Goal: Transaction & Acquisition: Purchase product/service

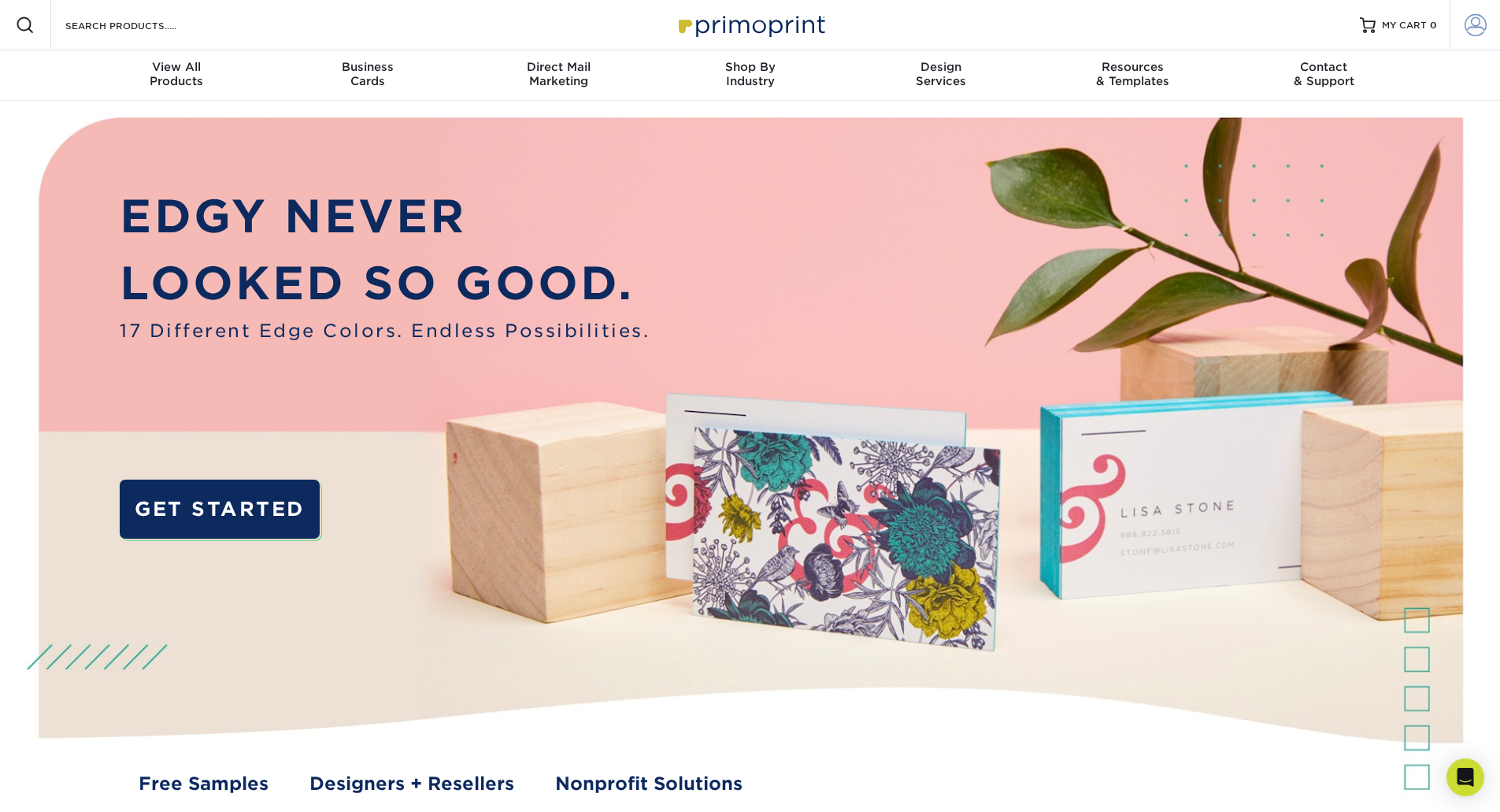
click at [1479, 29] on span at bounding box center [1476, 25] width 22 height 22
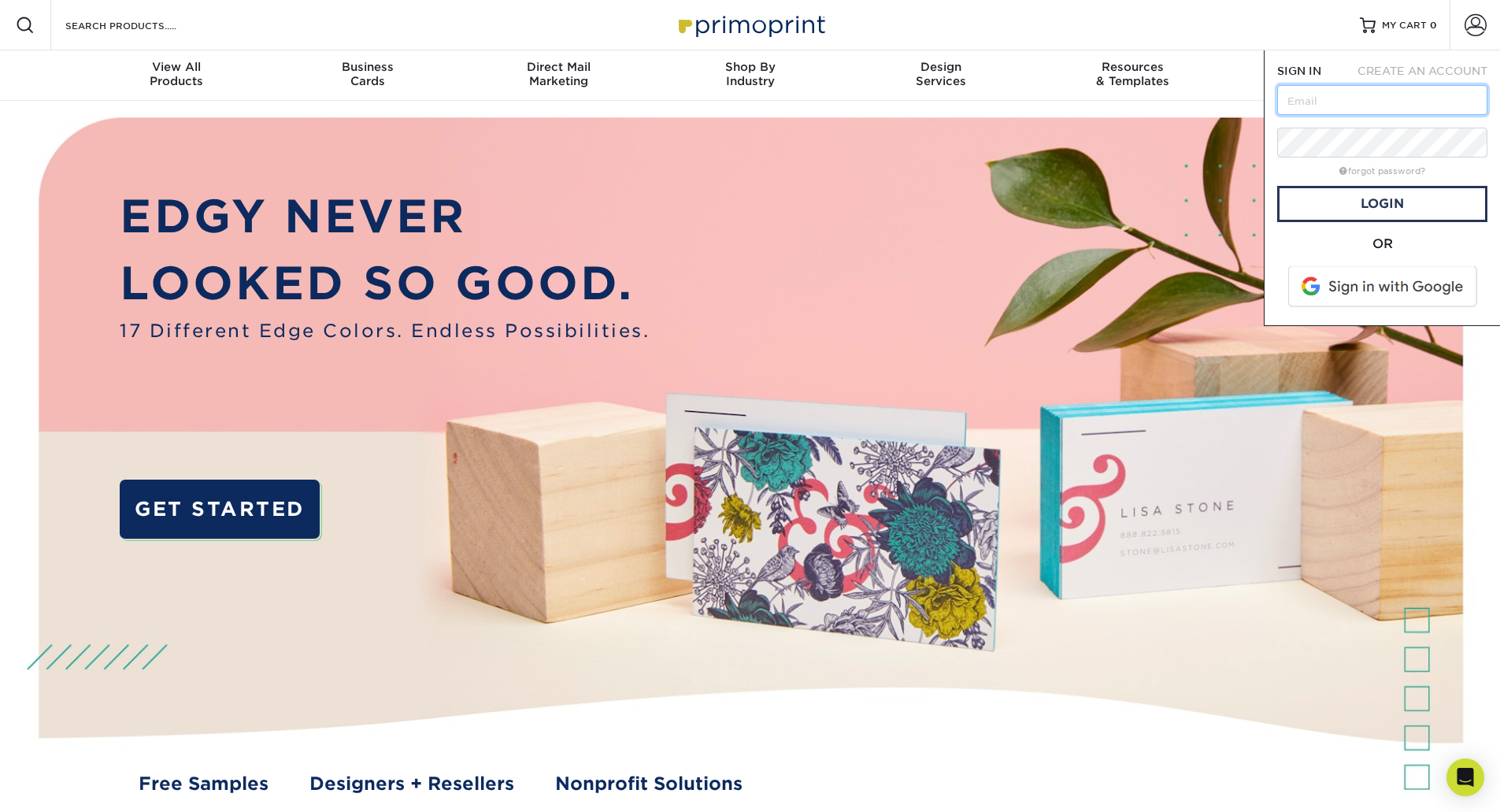
type input "angelos@krowne.com"
click at [1396, 205] on link "Login" at bounding box center [1382, 203] width 211 height 36
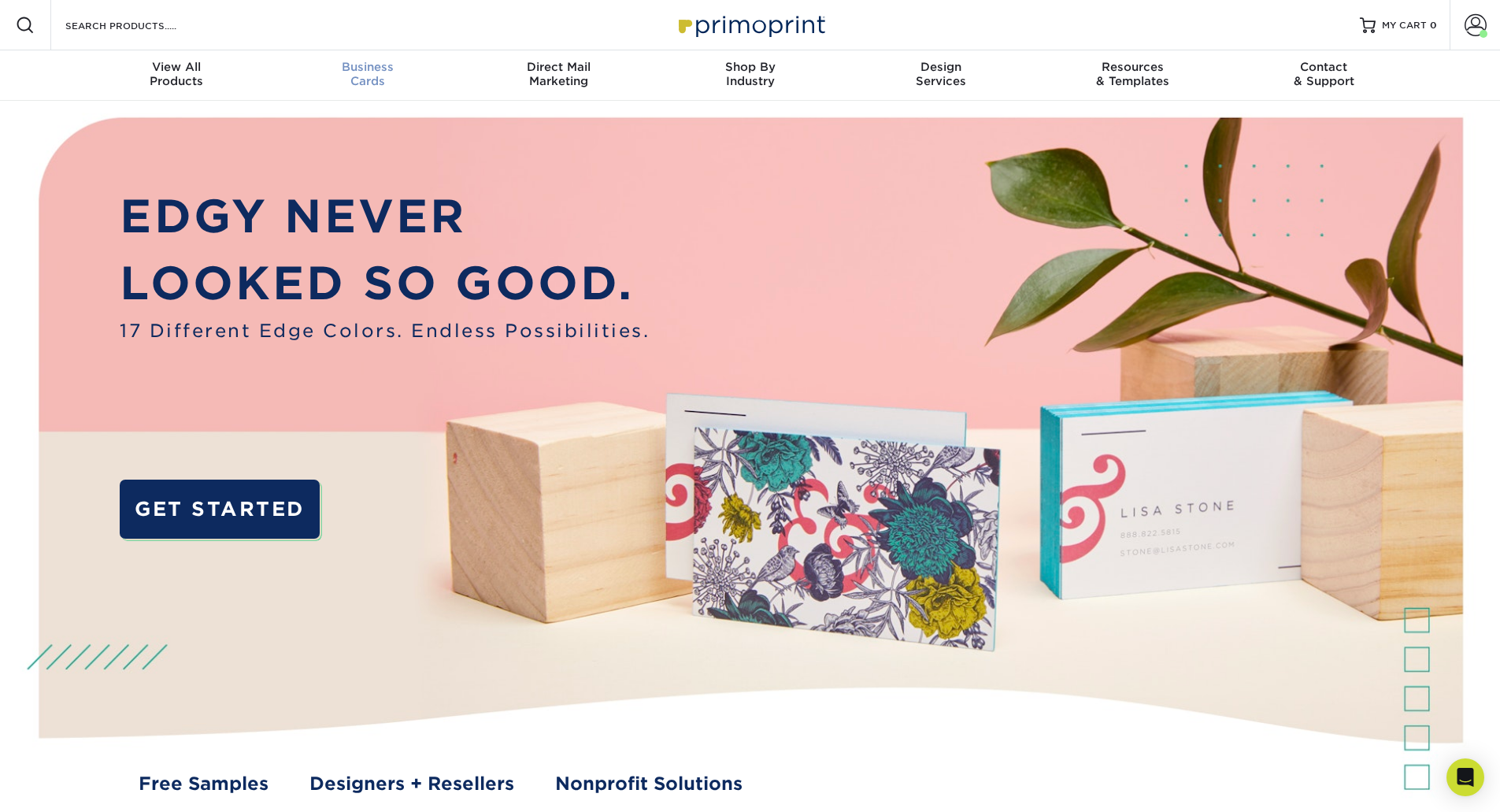
click at [346, 80] on div "Business Cards" at bounding box center [368, 73] width 191 height 29
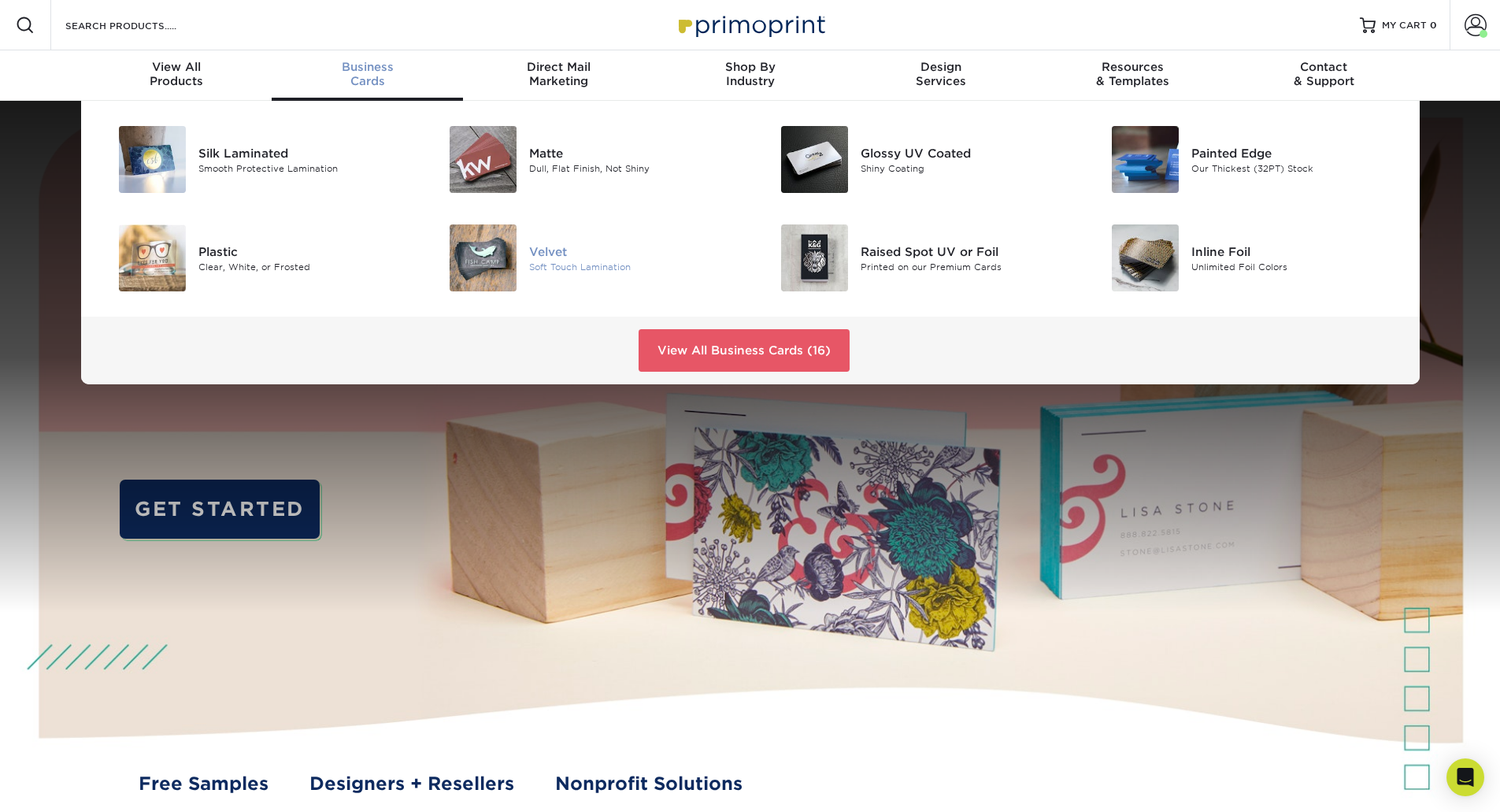
click at [630, 264] on div "Soft Touch Lamination" at bounding box center [633, 266] width 209 height 13
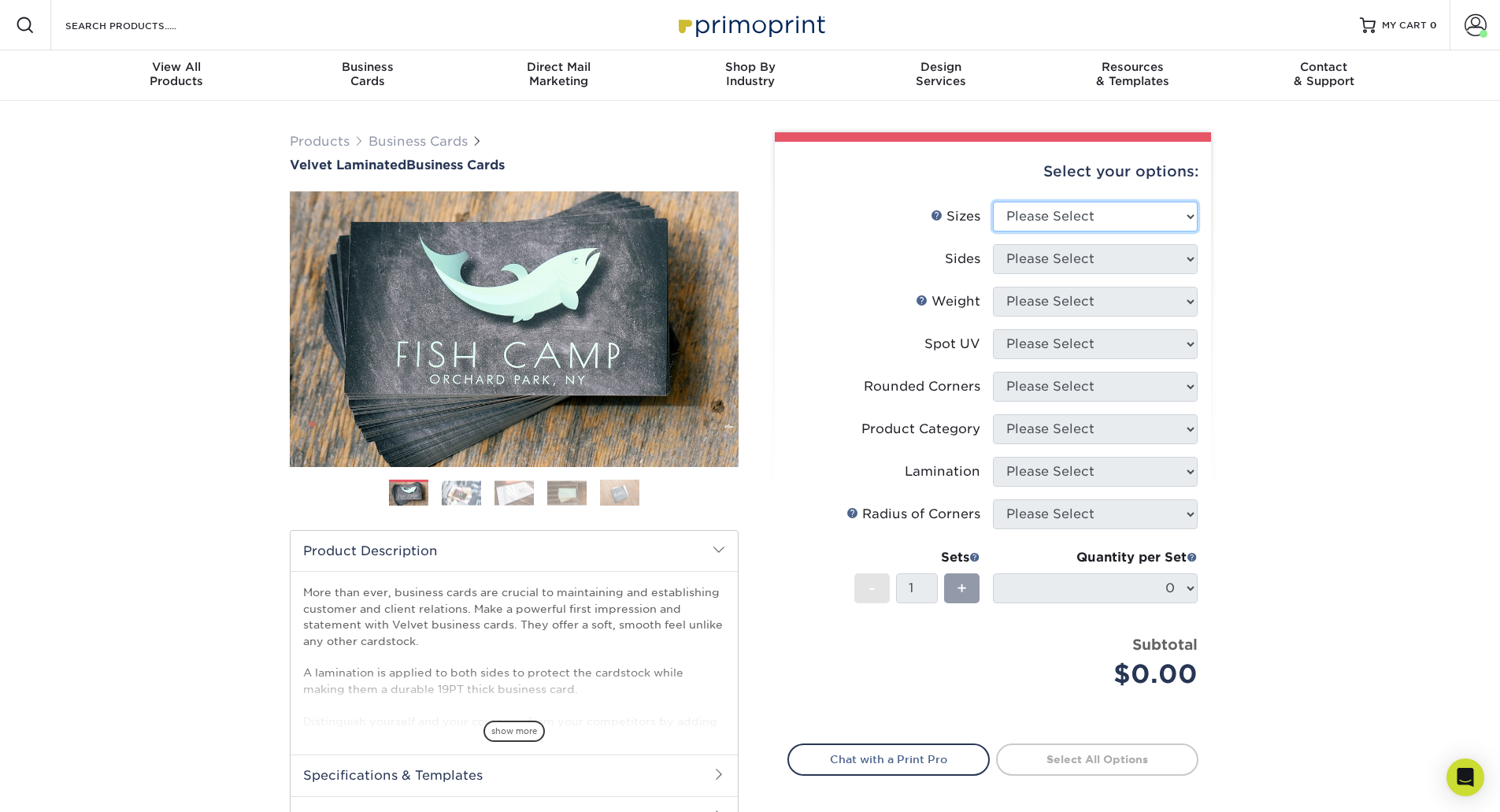
click at [1170, 209] on select "Please Select 1.5" x 3.5" - Mini 1.75" x 3.5" - Mini 2" x 2" - Square 2" x 3" -…" at bounding box center [1095, 216] width 205 height 30
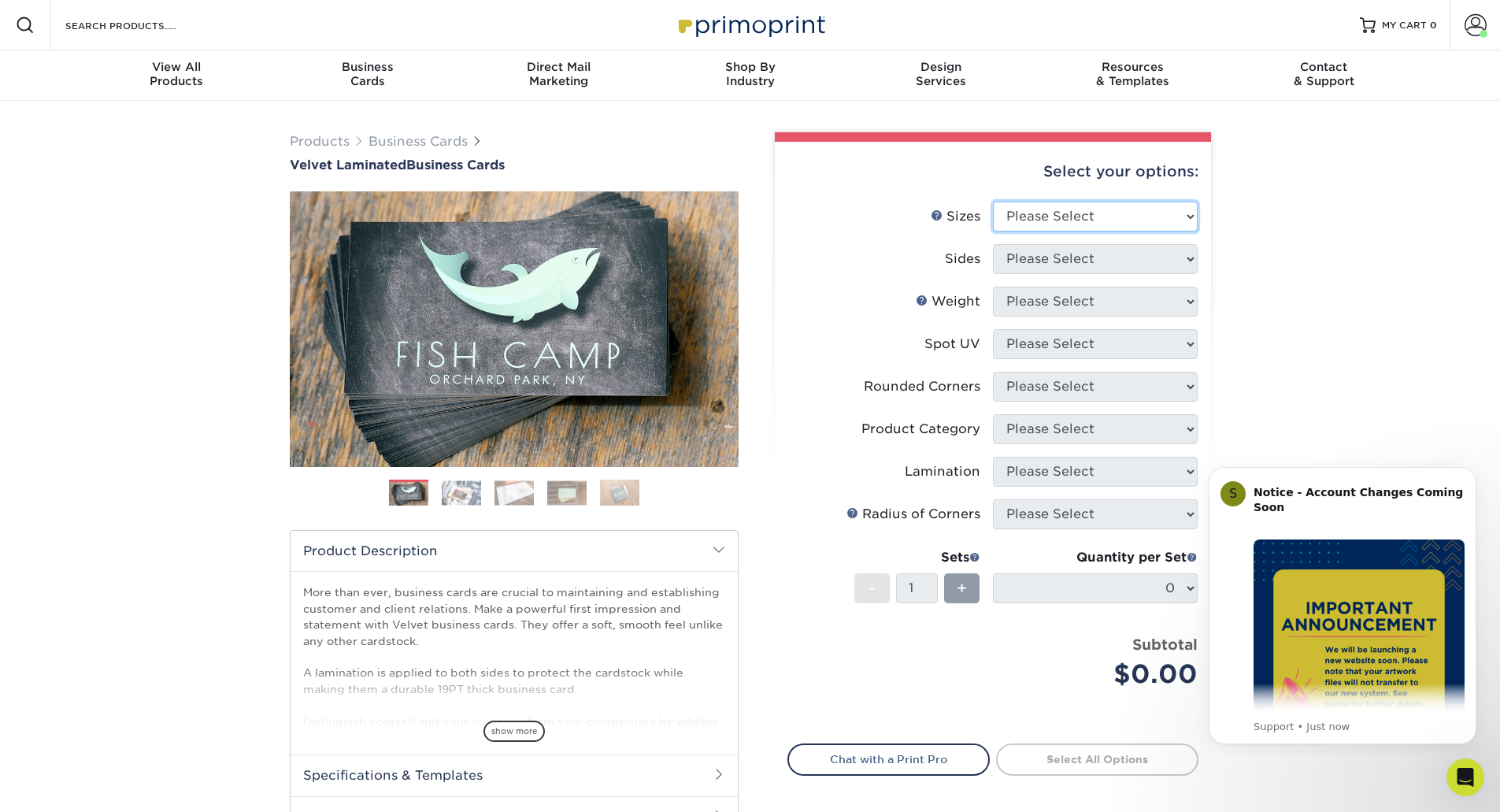
select select "2.00x3.50"
click at [993, 201] on select "Please Select 1.5" x 3.5" - Mini 1.75" x 3.5" - Mini 2" x 2" - Square 2" x 3" -…" at bounding box center [1095, 216] width 205 height 30
click at [1120, 268] on select "Please Select Print Both Sides Print Front Only" at bounding box center [1095, 259] width 205 height 30
select select "13abbda7-1d64-4f25-8bb2-c179b224825d"
click at [993, 244] on select "Please Select Print Both Sides Print Front Only" at bounding box center [1095, 259] width 205 height 30
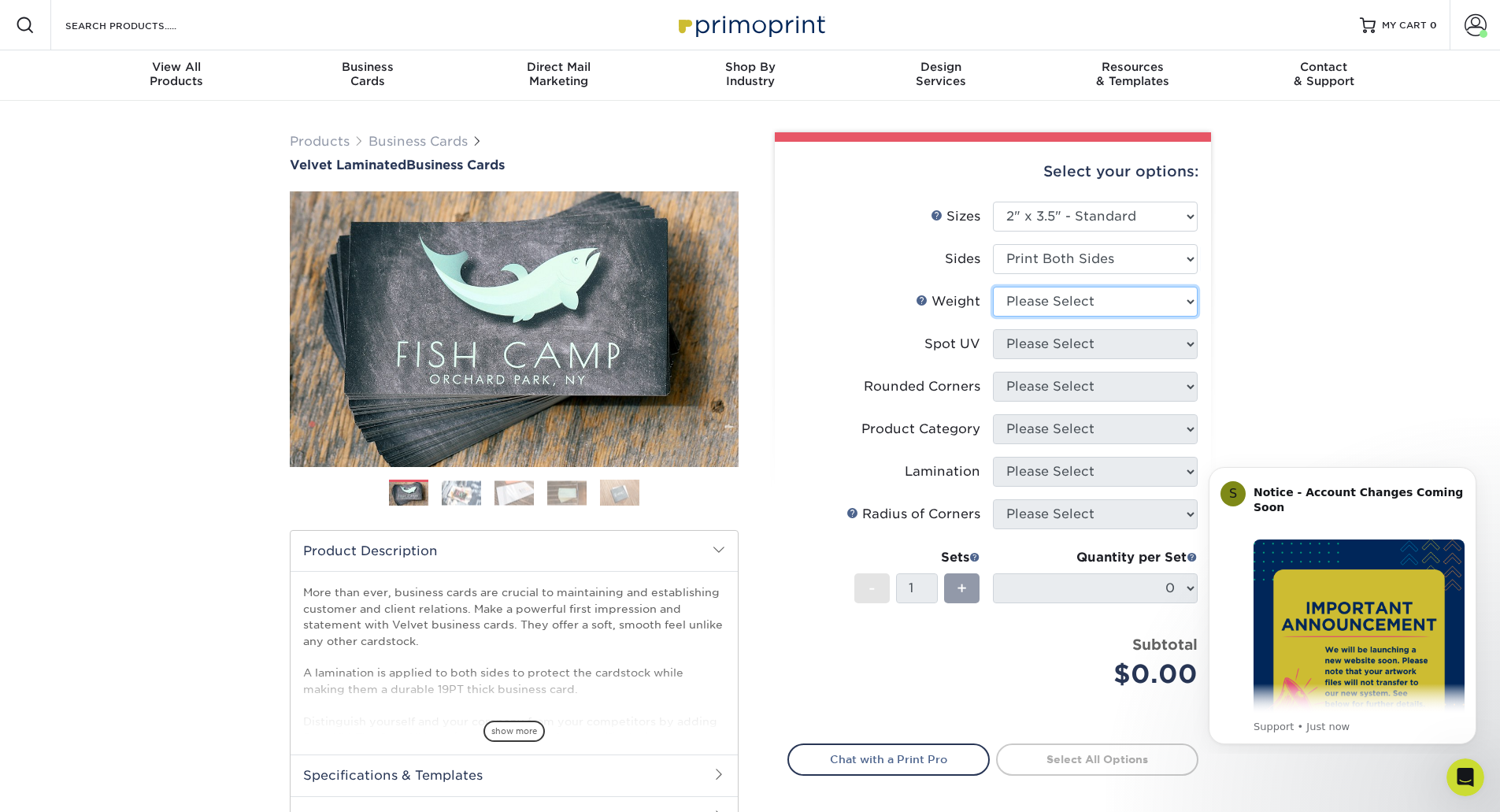
click at [1131, 289] on select "Please Select 16PT" at bounding box center [1095, 302] width 205 height 30
select select "16PT"
click at [993, 287] on select "Please Select 16PT" at bounding box center [1095, 302] width 205 height 30
click at [1136, 345] on select "Please Select No Spot UV Front and Back (Both Sides) Front Only Back Only" at bounding box center [1095, 344] width 205 height 30
select select "3"
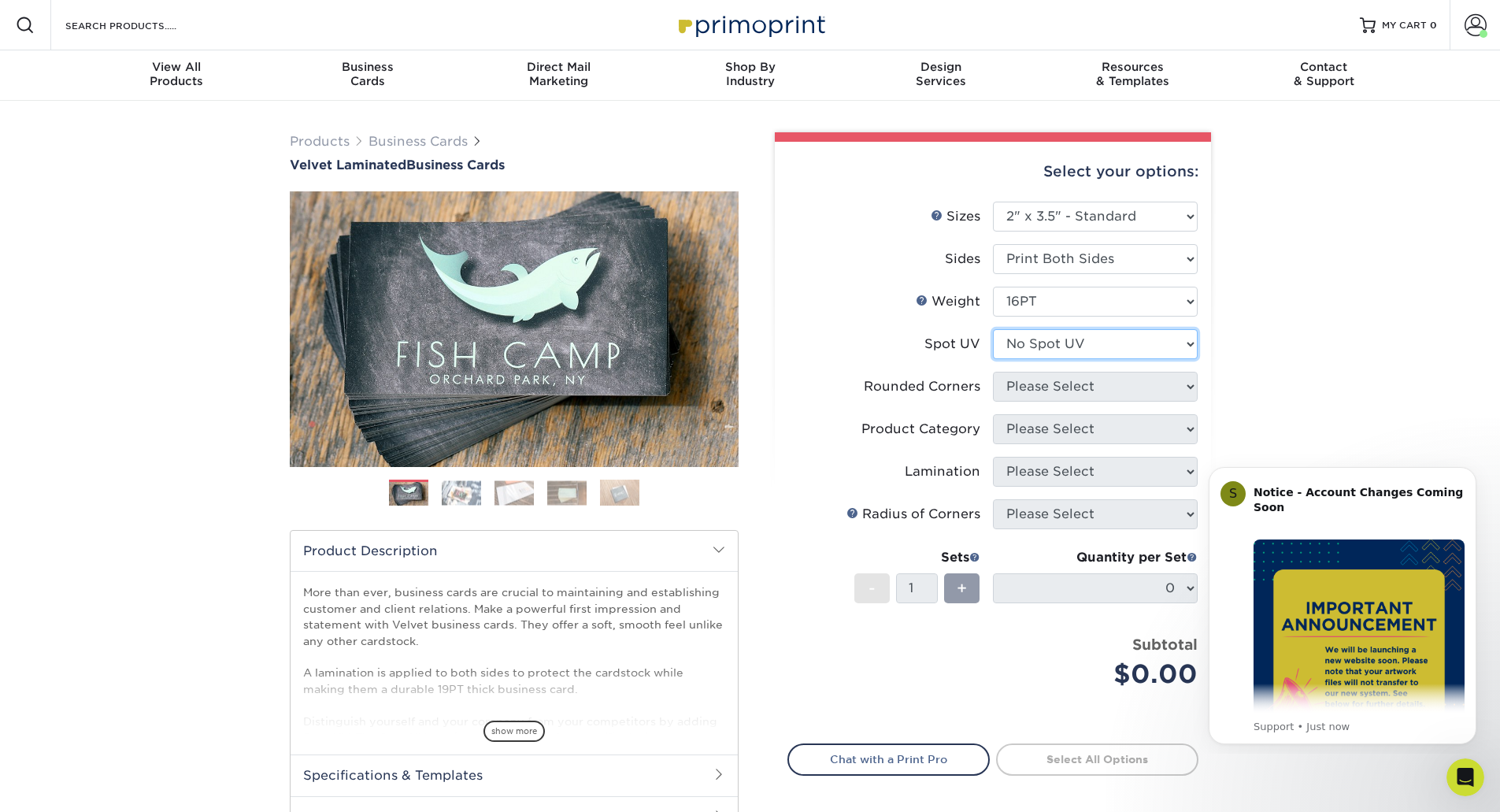
click at [993, 329] on select "Please Select No Spot UV Front and Back (Both Sides) Front Only Back Only" at bounding box center [1095, 344] width 205 height 30
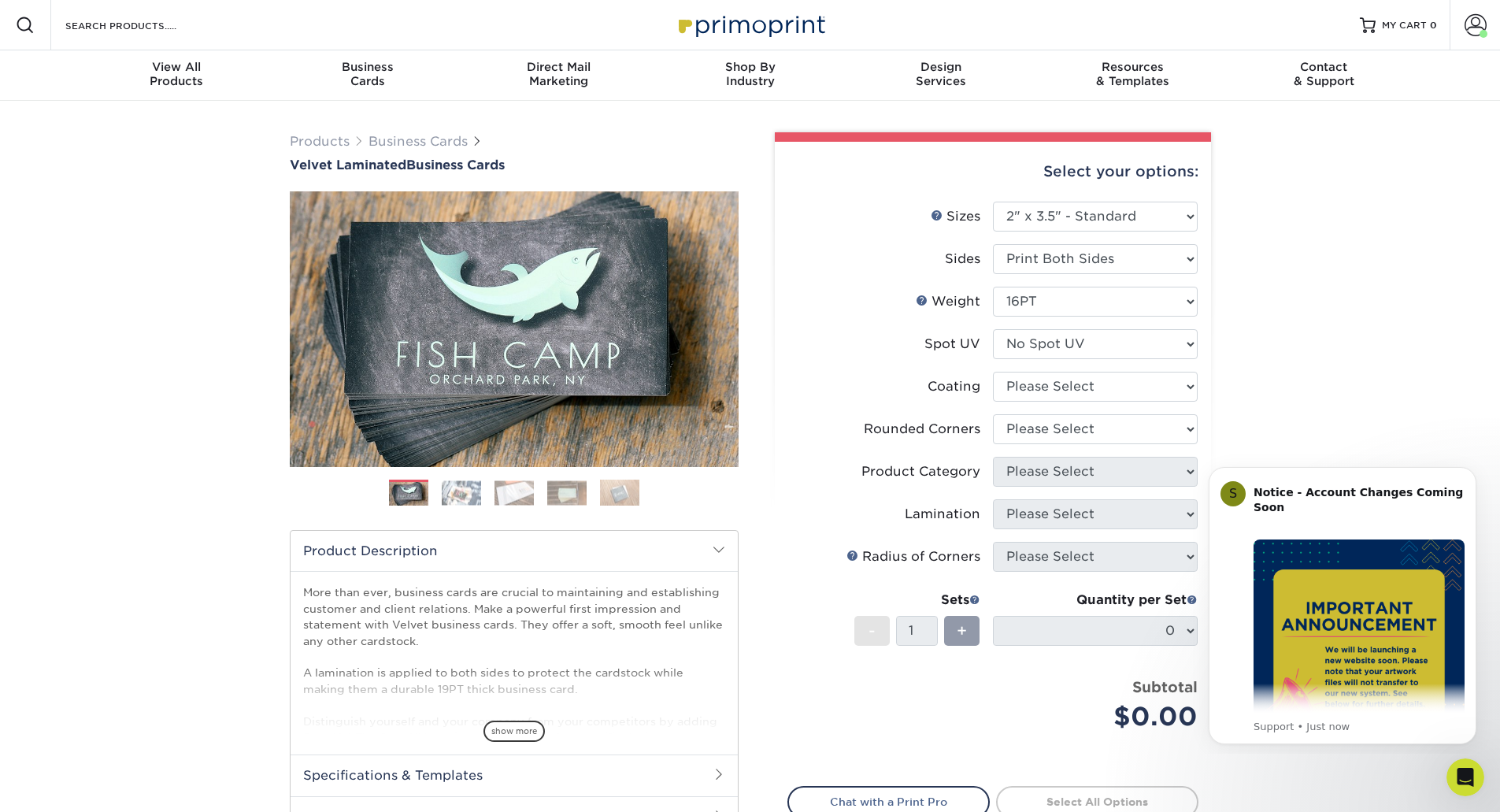
click at [1127, 402] on li "Coating" at bounding box center [992, 393] width 409 height 43
click at [1129, 386] on select at bounding box center [1095, 387] width 205 height 30
select select "3e7618de-abca-4bda-9f97-8b9129e913d8"
click at [993, 372] on select at bounding box center [1095, 387] width 205 height 30
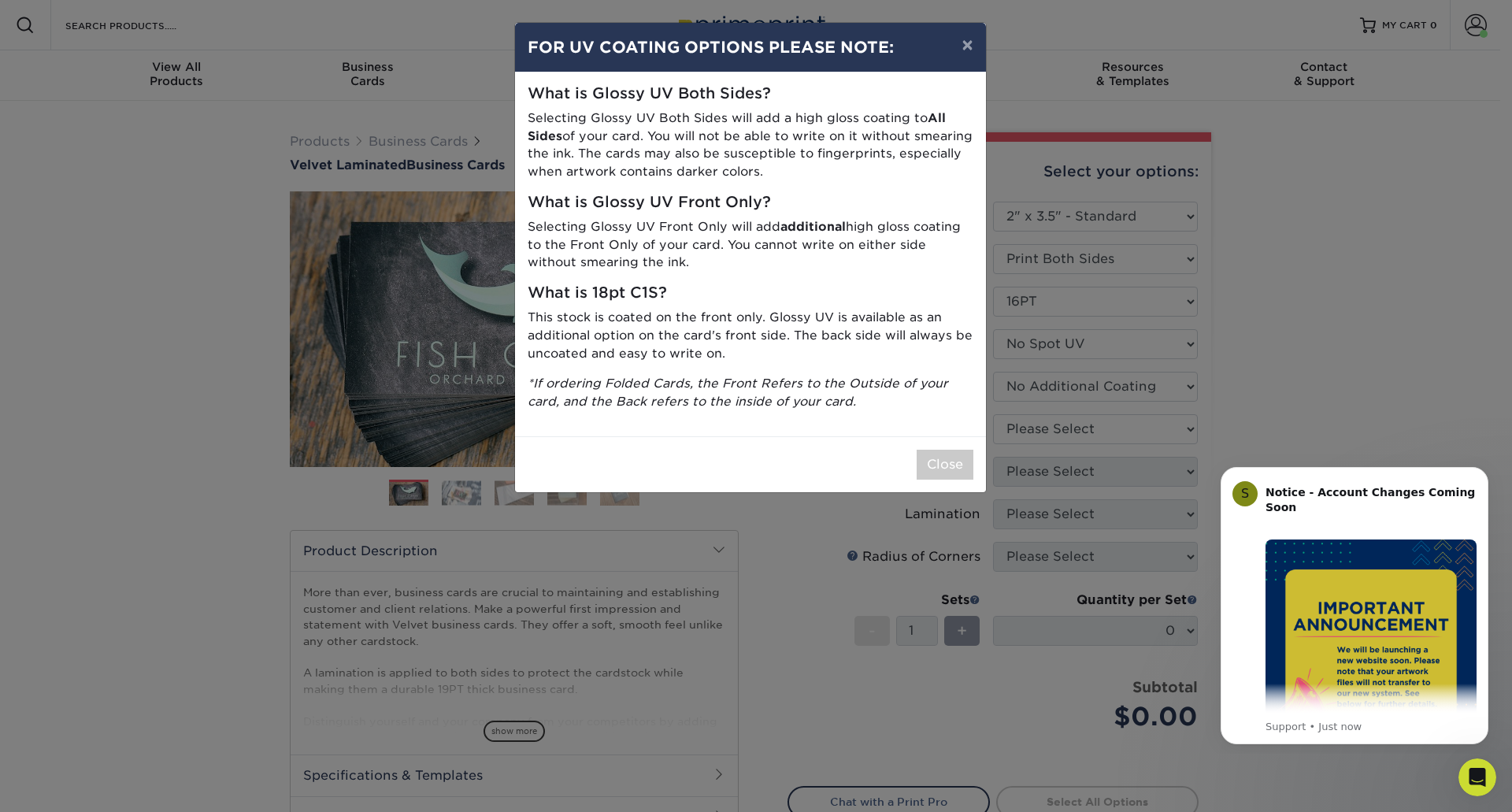
click at [1117, 429] on div "× FOR UV COATING OPTIONS PLEASE NOTE: What is Glossy UV Both Sides? Selecting G…" at bounding box center [756, 406] width 1512 height 812
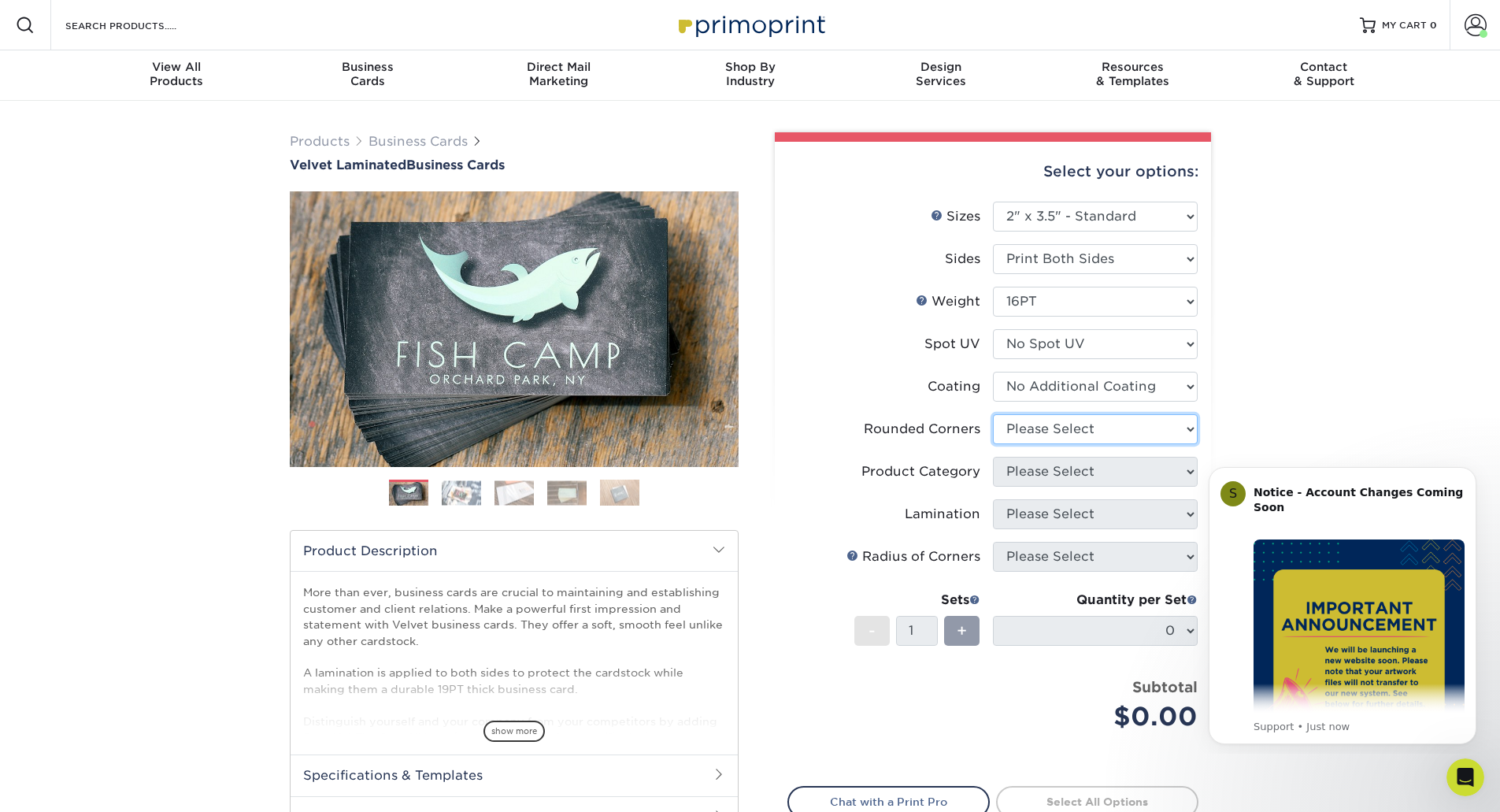
click at [1117, 429] on select "Please Select Yes - Round 2 Corners Yes - Round 4 Corners No" at bounding box center [1095, 429] width 205 height 30
select select "0"
click at [993, 414] on select "Please Select Yes - Round 2 Corners Yes - Round 4 Corners No" at bounding box center [1095, 429] width 205 height 30
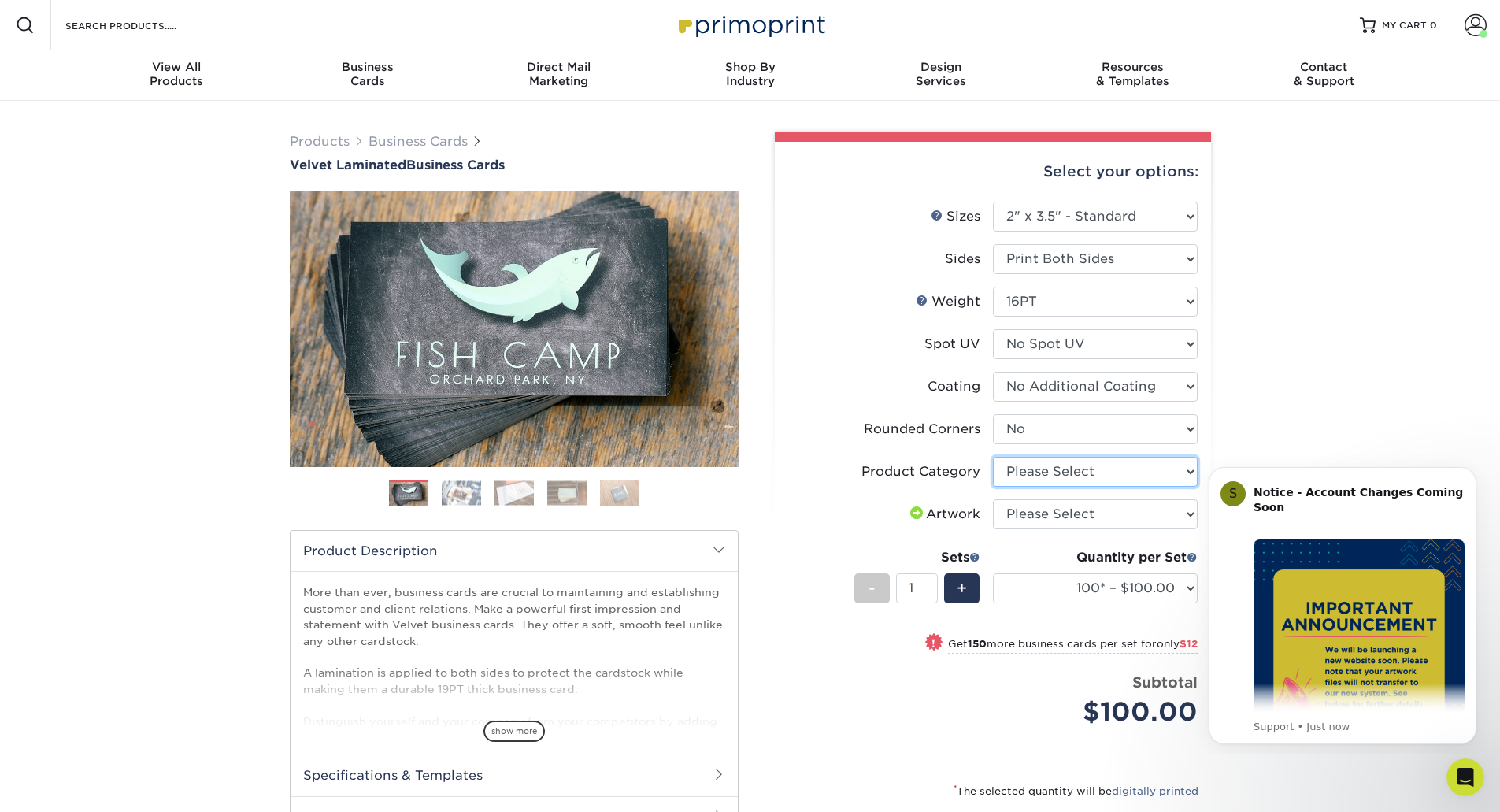
click at [1099, 470] on select "Please Select Business Cards" at bounding box center [1095, 471] width 205 height 30
select select "3b5148f1-0588-4f88-a218-97bcfdce65c1"
click at [993, 457] on select "Please Select Business Cards" at bounding box center [1095, 471] width 205 height 30
click at [1116, 522] on select "Please Select I will upload files I need a design - $100" at bounding box center [1095, 514] width 205 height 30
select select "upload"
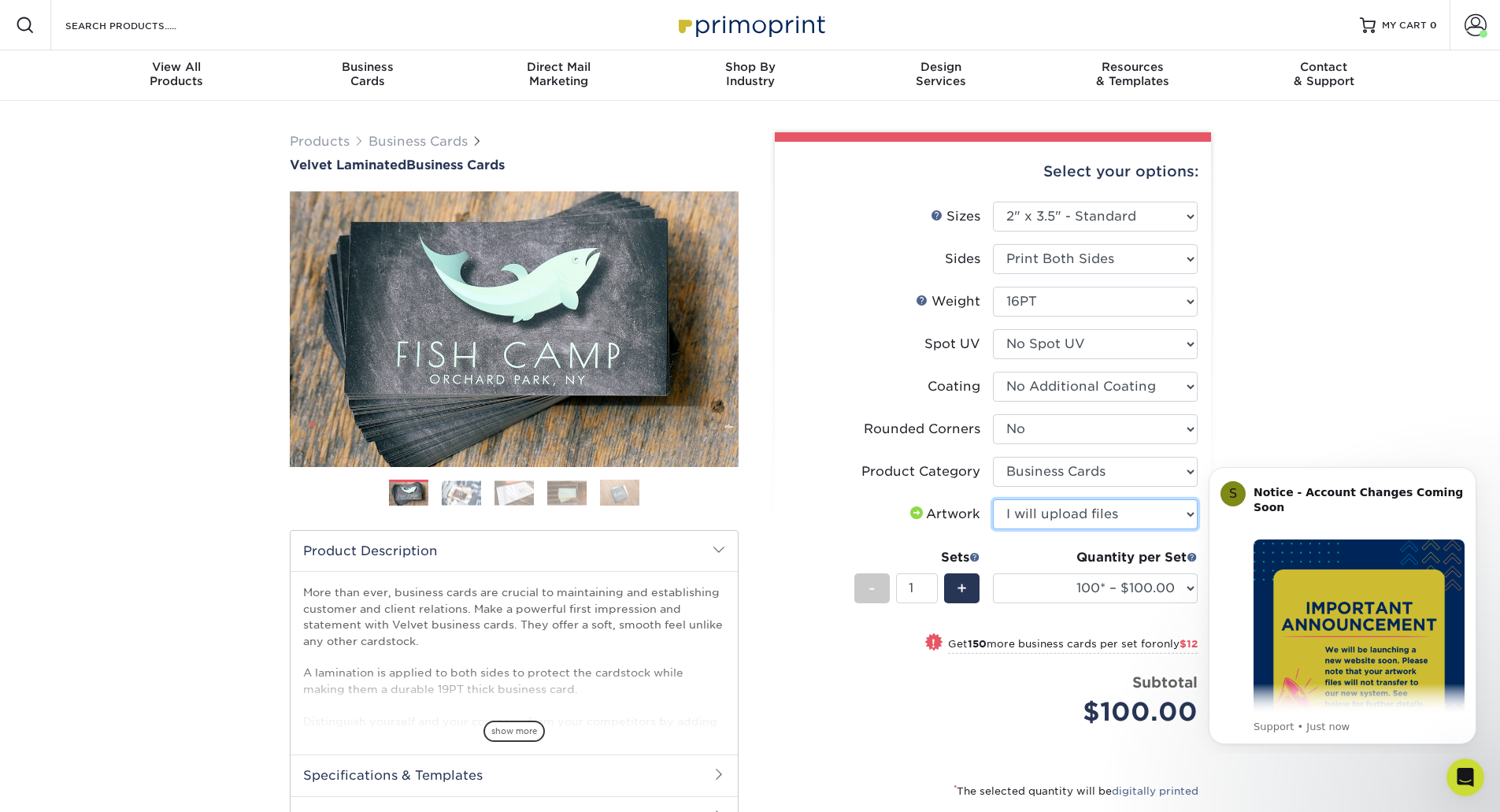
click at [993, 499] on select "Please Select I will upload files I need a design - $100" at bounding box center [1095, 514] width 205 height 30
click at [1100, 582] on select "100* – $100.00 250* – $112.00 500 – $120.00 1000 – $156.00 2500 – $307.00 5000 …" at bounding box center [1095, 588] width 205 height 30
select select "500 – $120.00"
click at [993, 574] on select "100* – $100.00 250* – $112.00 500 – $120.00 1000 – $156.00 2500 – $307.00 5000 …" at bounding box center [1095, 588] width 205 height 30
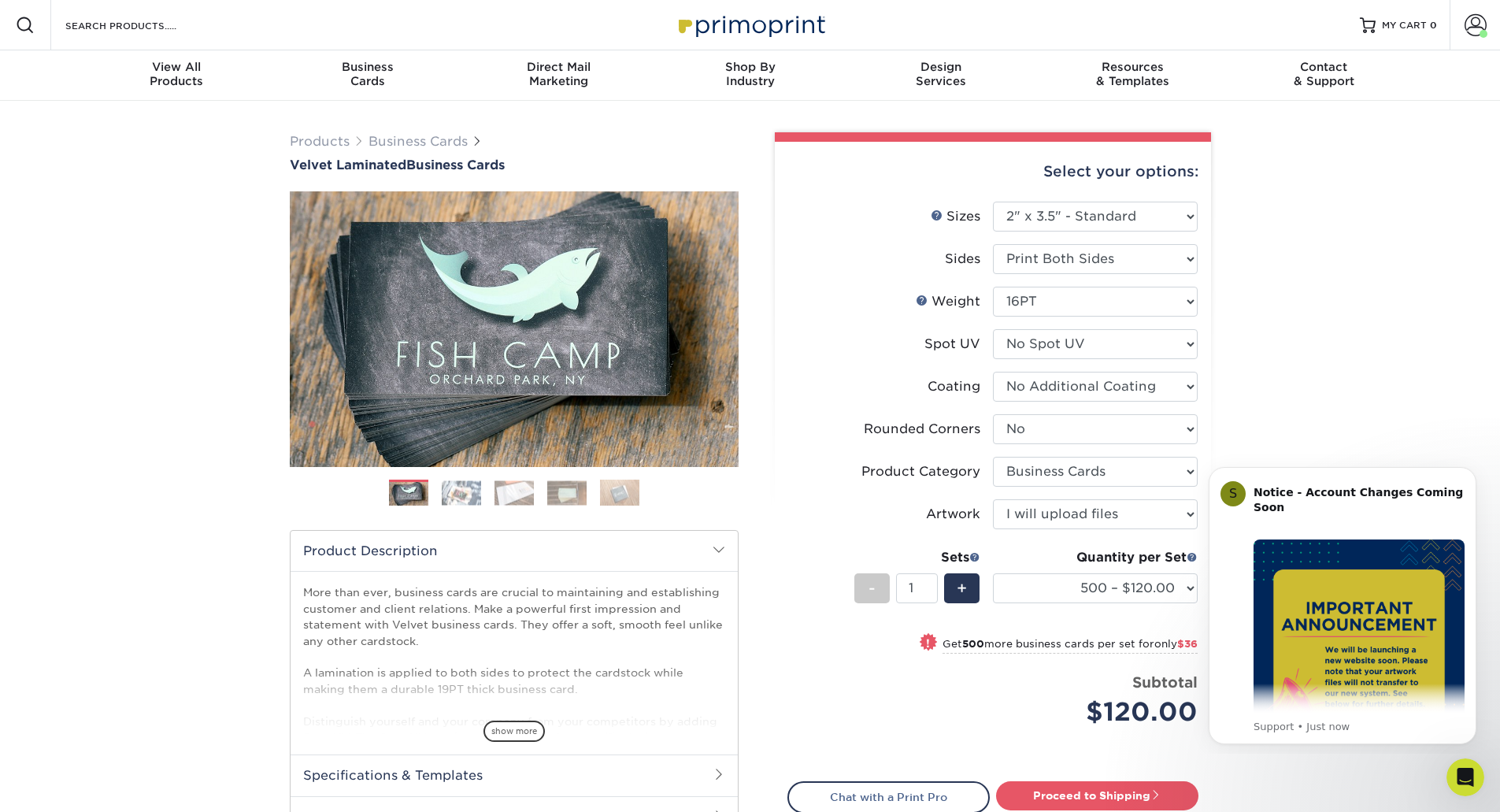
click at [822, 512] on label "Artwork" at bounding box center [890, 514] width 205 height 30
click at [951, 585] on div "+" at bounding box center [962, 588] width 35 height 30
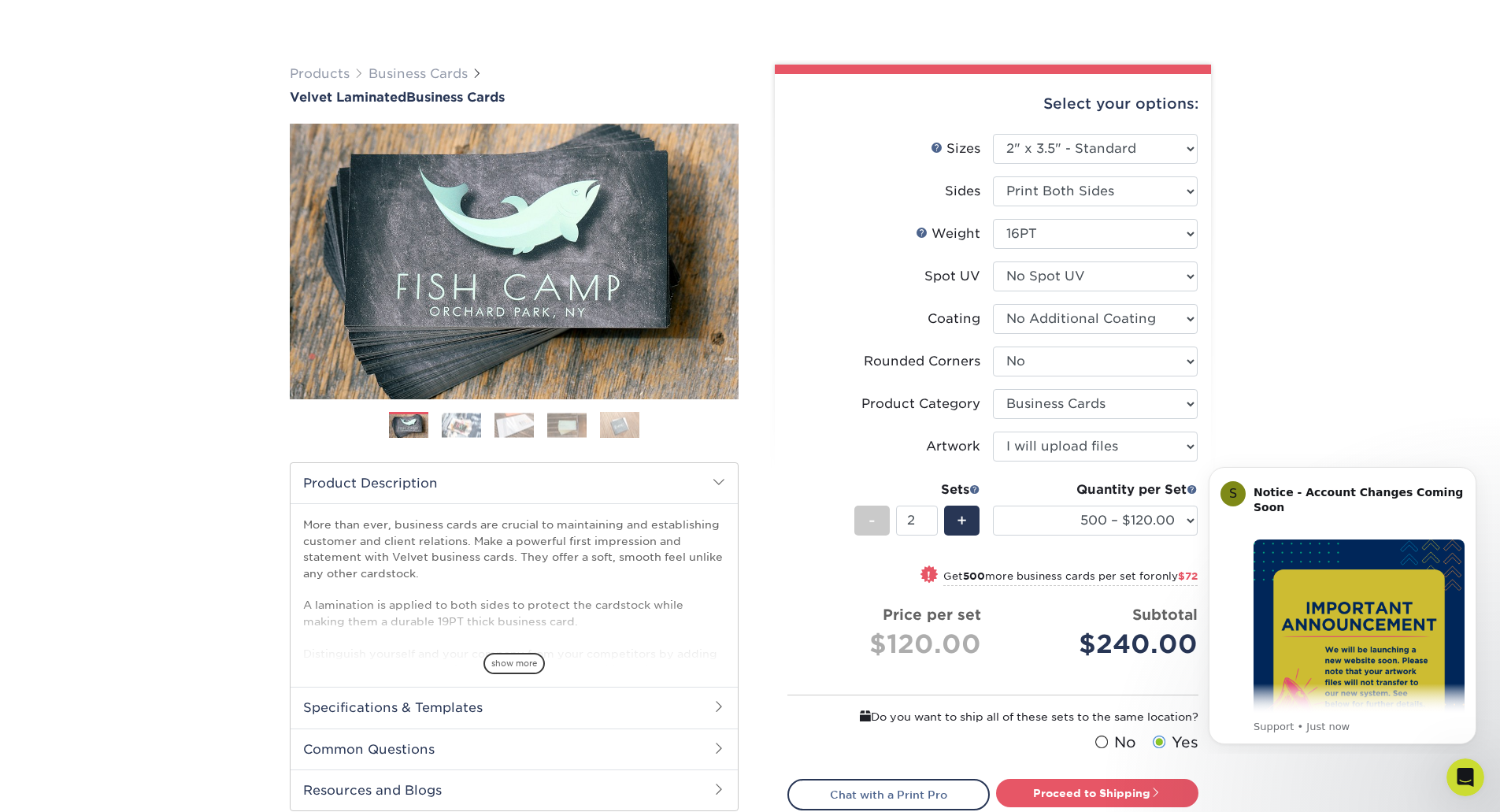
scroll to position [237, 0]
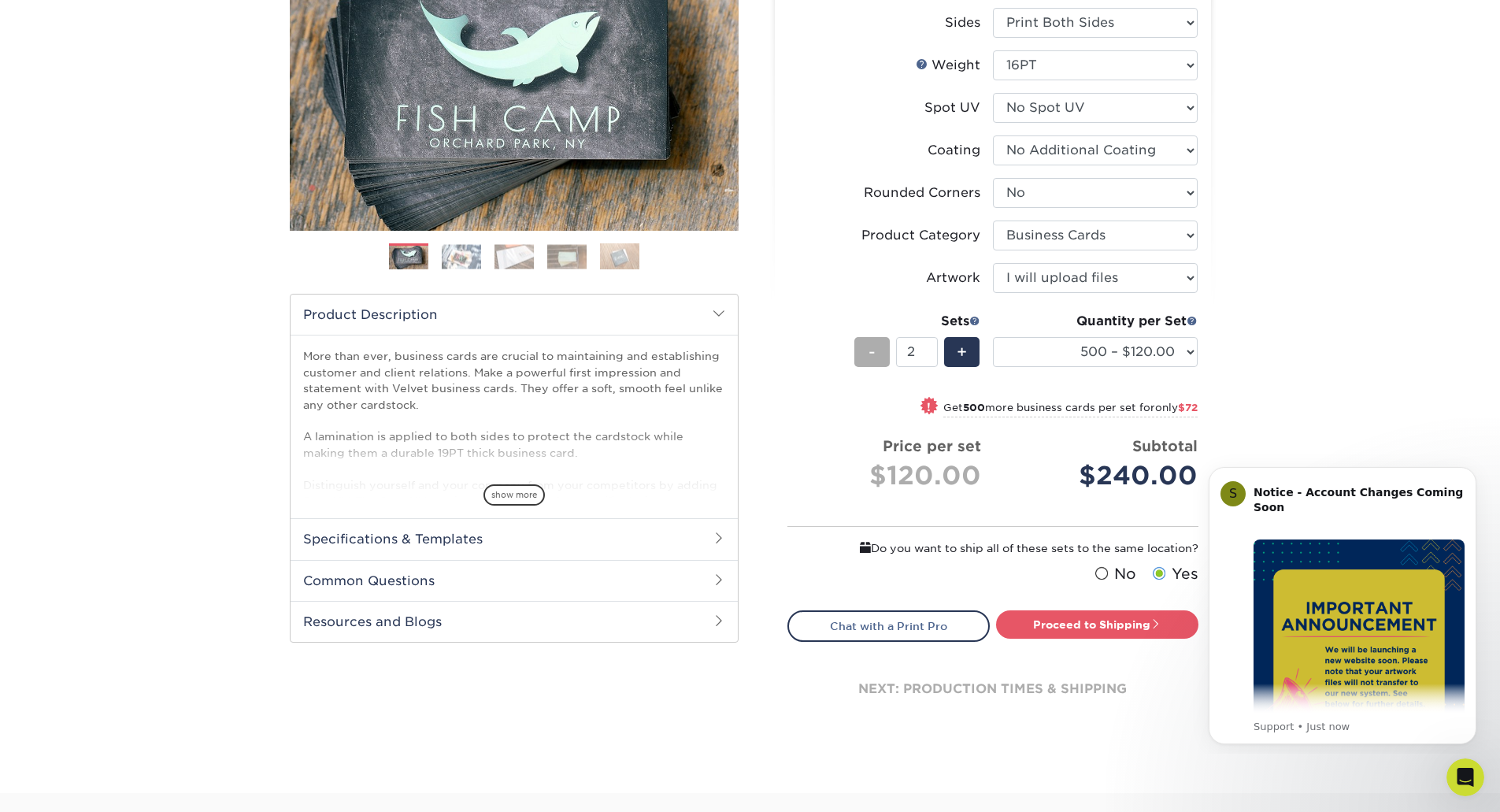
click at [873, 353] on span "-" at bounding box center [873, 352] width 7 height 23
type input "1"
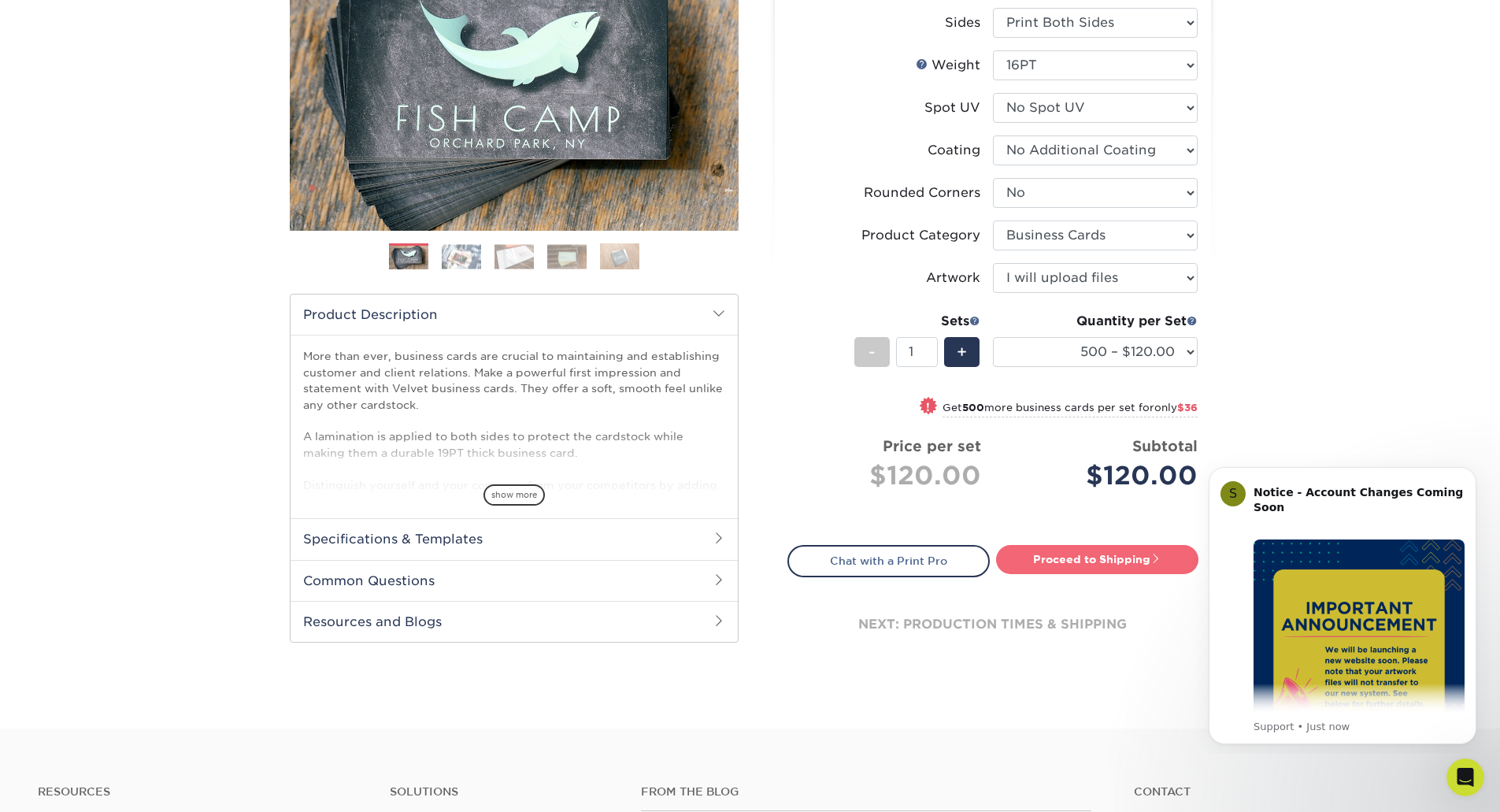
click at [1079, 555] on link "Proceed to Shipping" at bounding box center [1097, 559] width 202 height 29
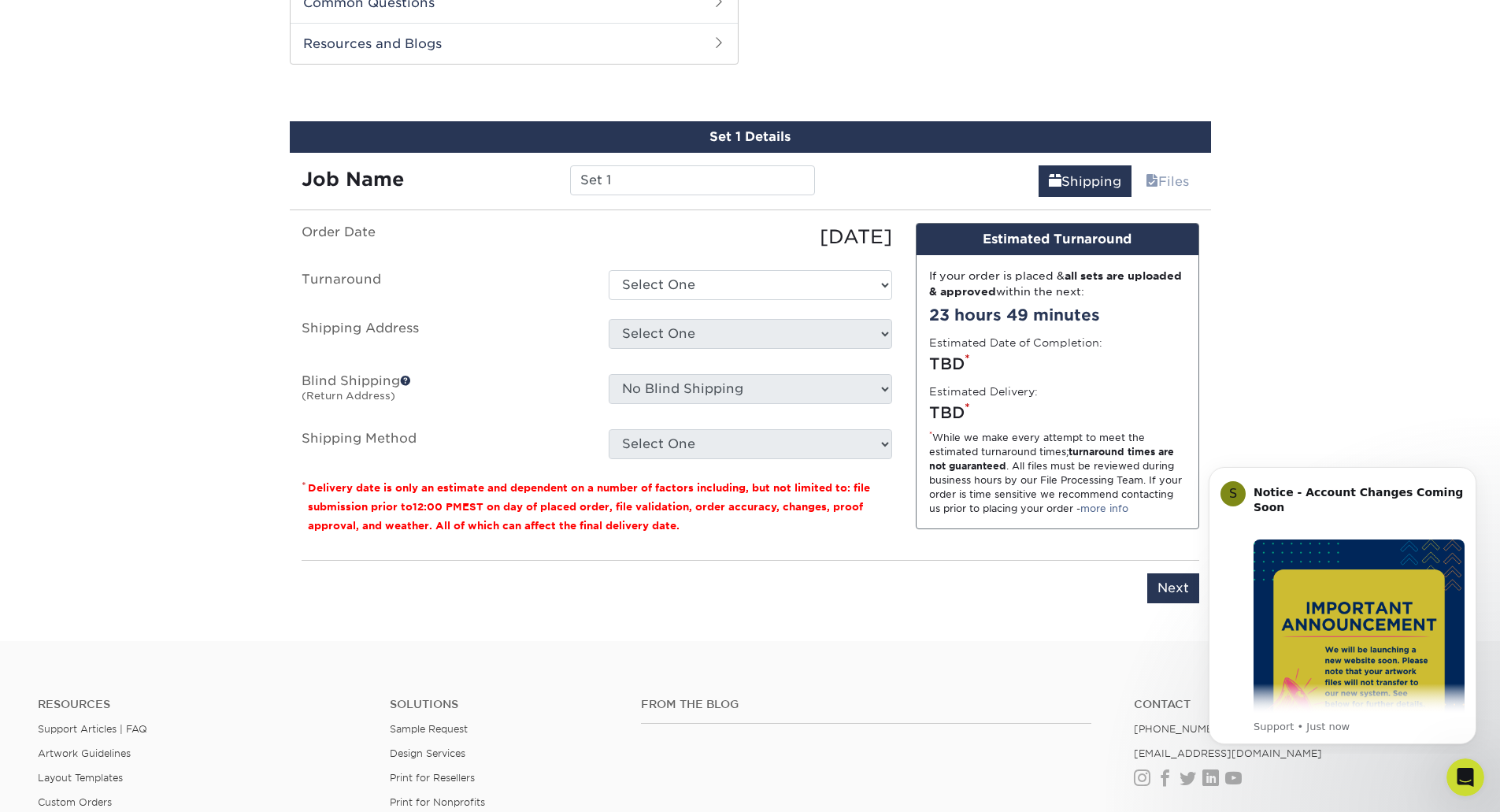
scroll to position [824, 0]
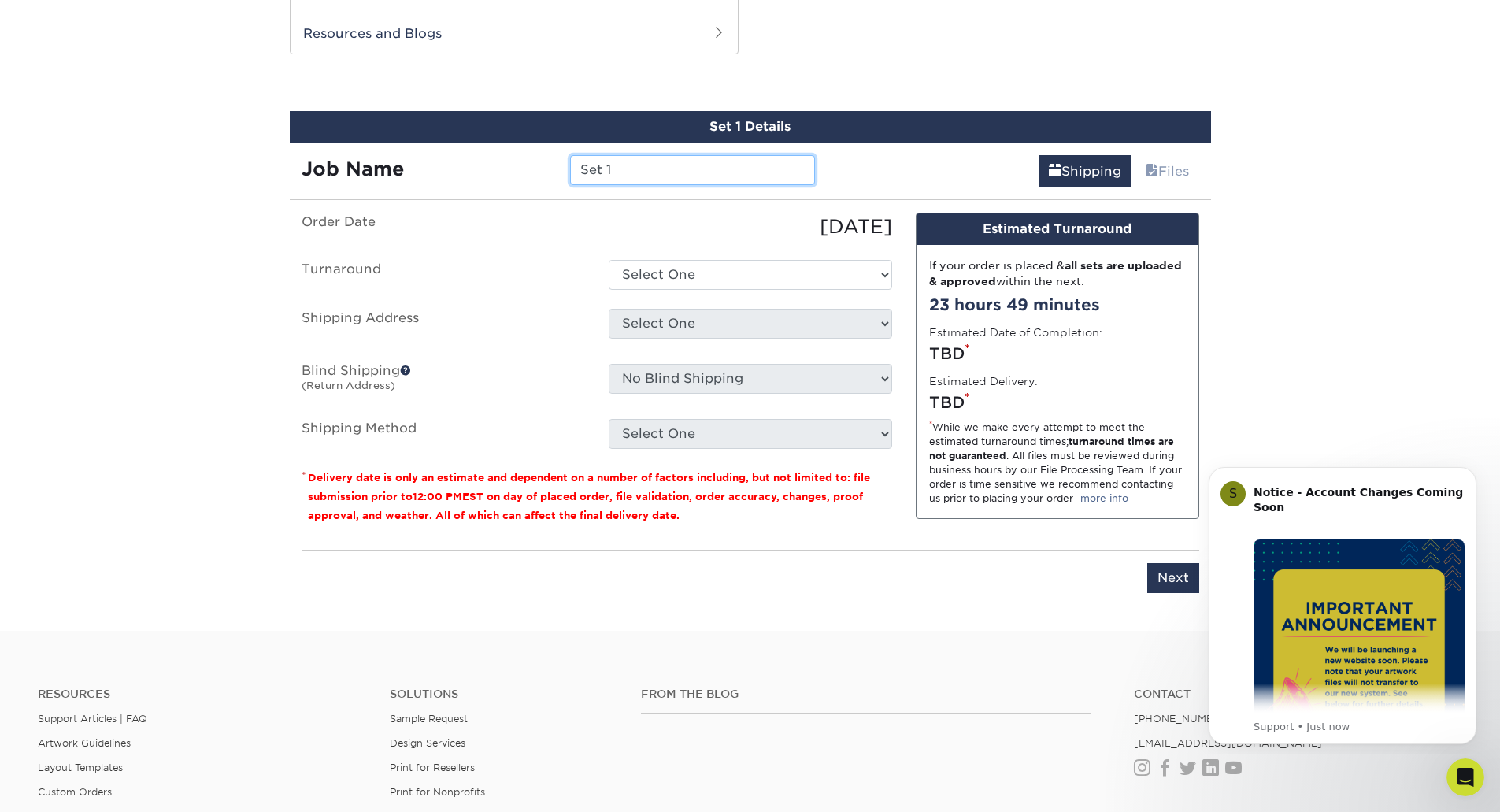
drag, startPoint x: 636, startPoint y: 169, endPoint x: 409, endPoint y: 130, distance: 230.3
click at [426, 135] on div "Set 1 Details Job Name Set 1 Shipping Files You've choosen mailing services! If…" at bounding box center [750, 362] width 922 height 501
type input "[PERSON_NAME] Business Card"
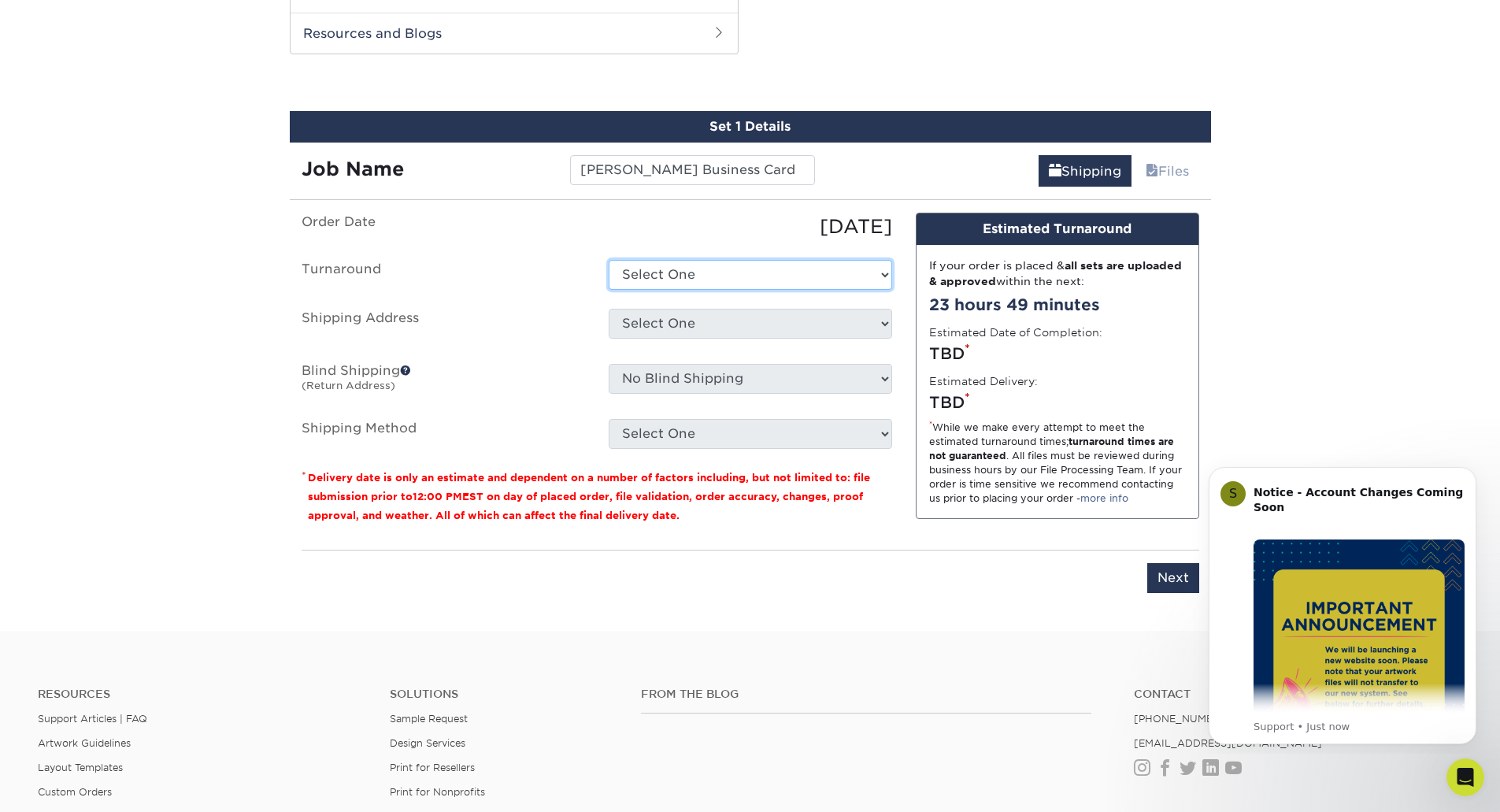
click at [664, 273] on select "Select One 2-4 Business Days 2 Day Next Business Day" at bounding box center [750, 275] width 283 height 30
select select "0269a54f-6afa-4918-998f-593919161a79"
click at [609, 260] on select "Select One 2-4 Business Days 2 Day Next Business Day" at bounding box center [750, 275] width 283 height 30
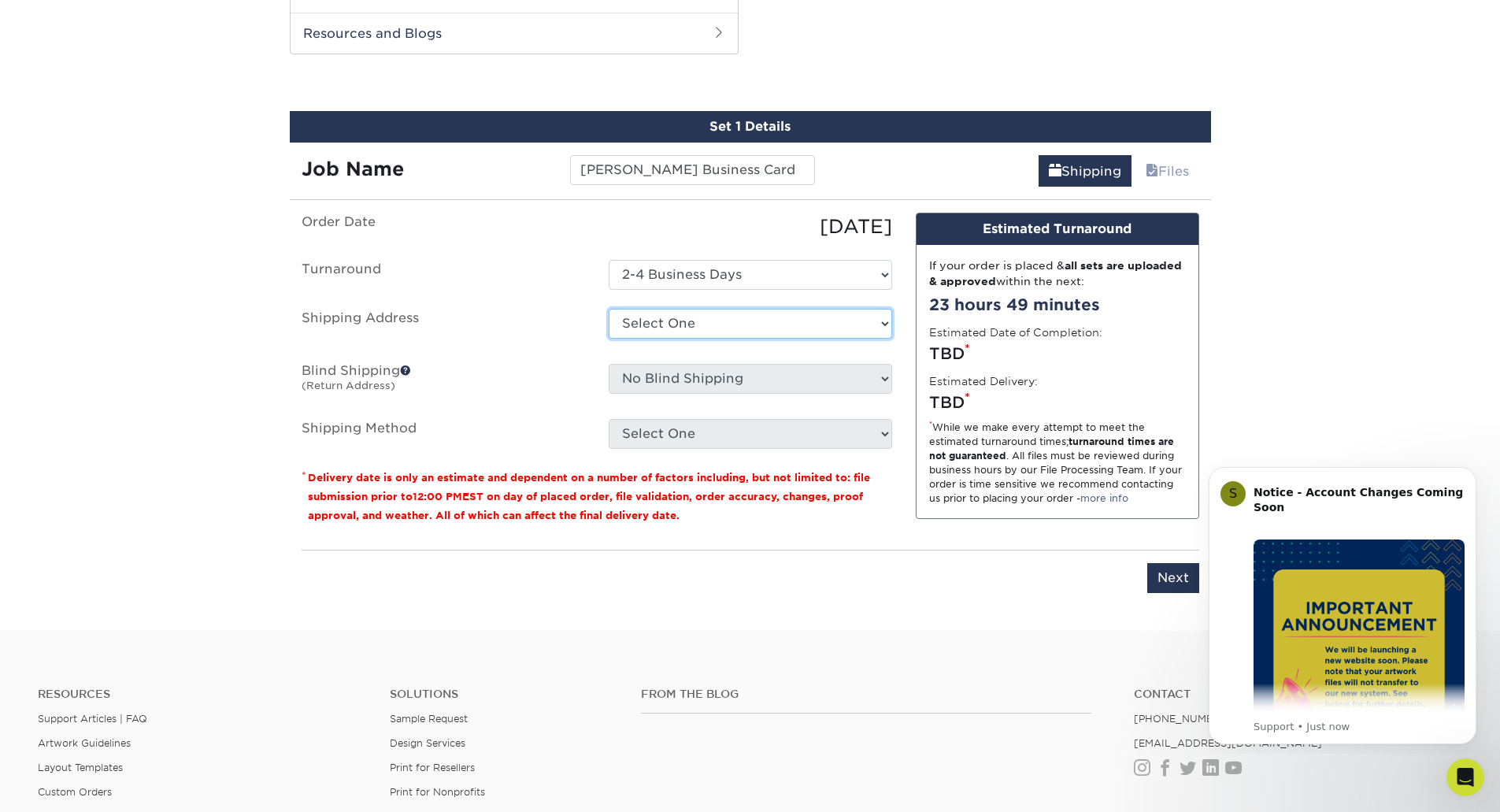
click at [676, 326] on select "Select One 100 HAUL Brannen Purdee Evan Priesel Jenna Daneker Jon Rodriguez Ran…" at bounding box center [750, 324] width 283 height 30
click at [676, 328] on select "Select One 100 HAUL Brannen Purdee Evan Priesel Jenna Daneker Jon Rodriguez Ran…" at bounding box center [750, 324] width 283 height 30
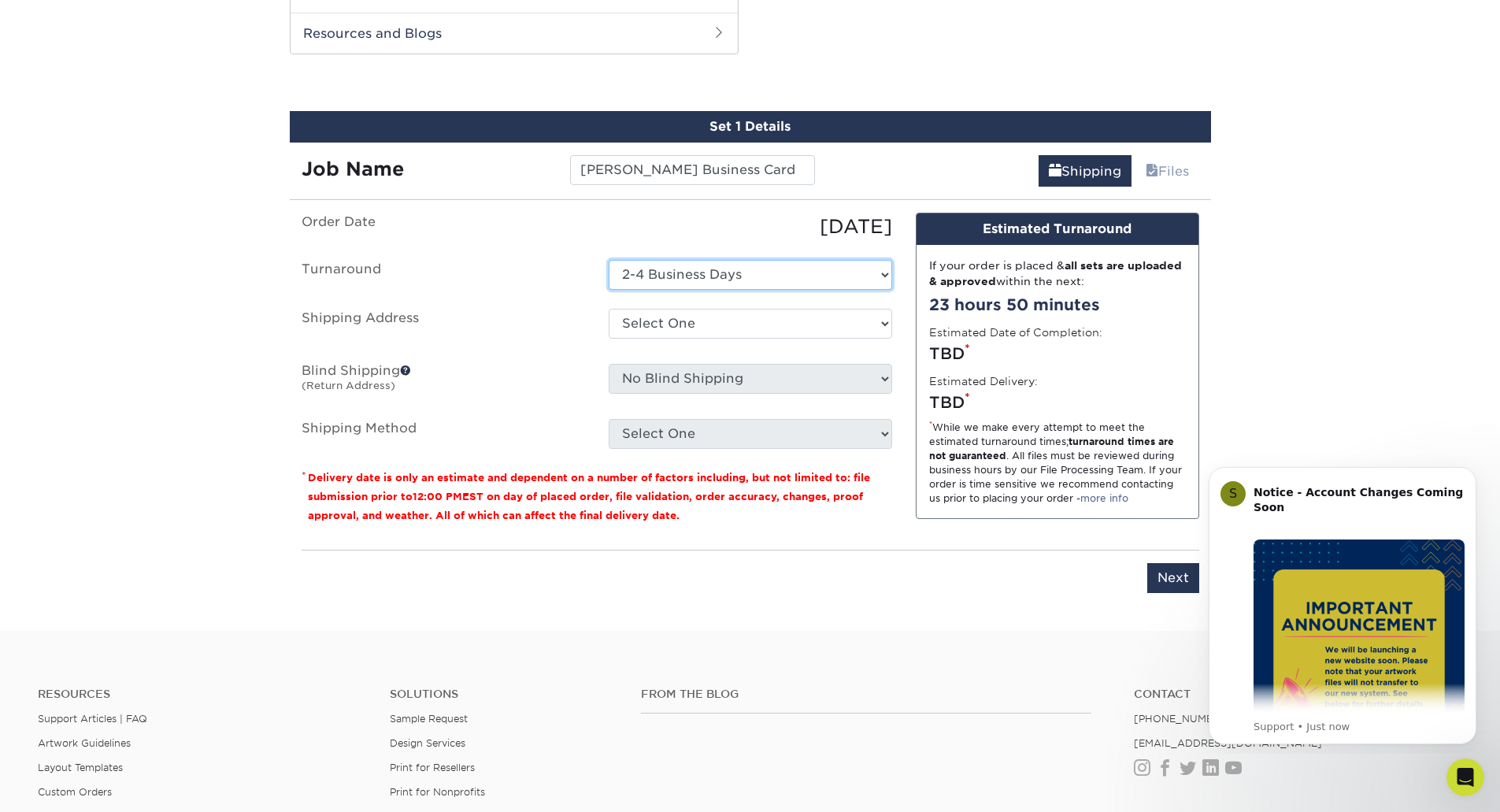
click at [694, 282] on select "Select One 2-4 Business Days 2 Day Next Business Day" at bounding box center [750, 275] width 283 height 30
click at [562, 241] on ul "Order Date 09/04/2025 Turnaround Select One 2-4 Business Days 2 Day Next Busine…" at bounding box center [597, 330] width 590 height 237
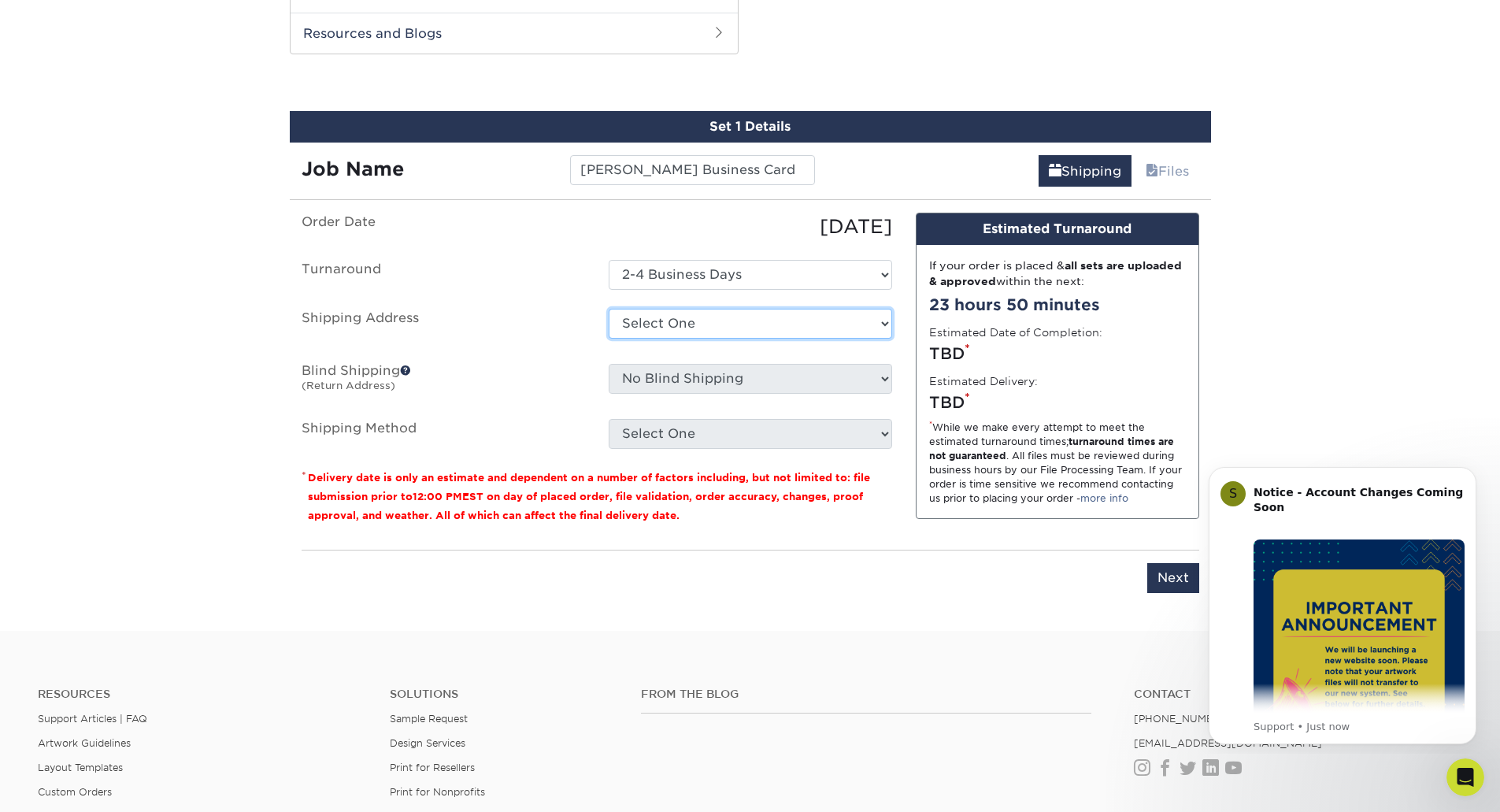
click at [678, 332] on select "Select One 100 HAUL Brannen Purdee Evan Priesel Jenna Daneker Jon Rodriguez Ran…" at bounding box center [750, 324] width 283 height 30
select select "73481"
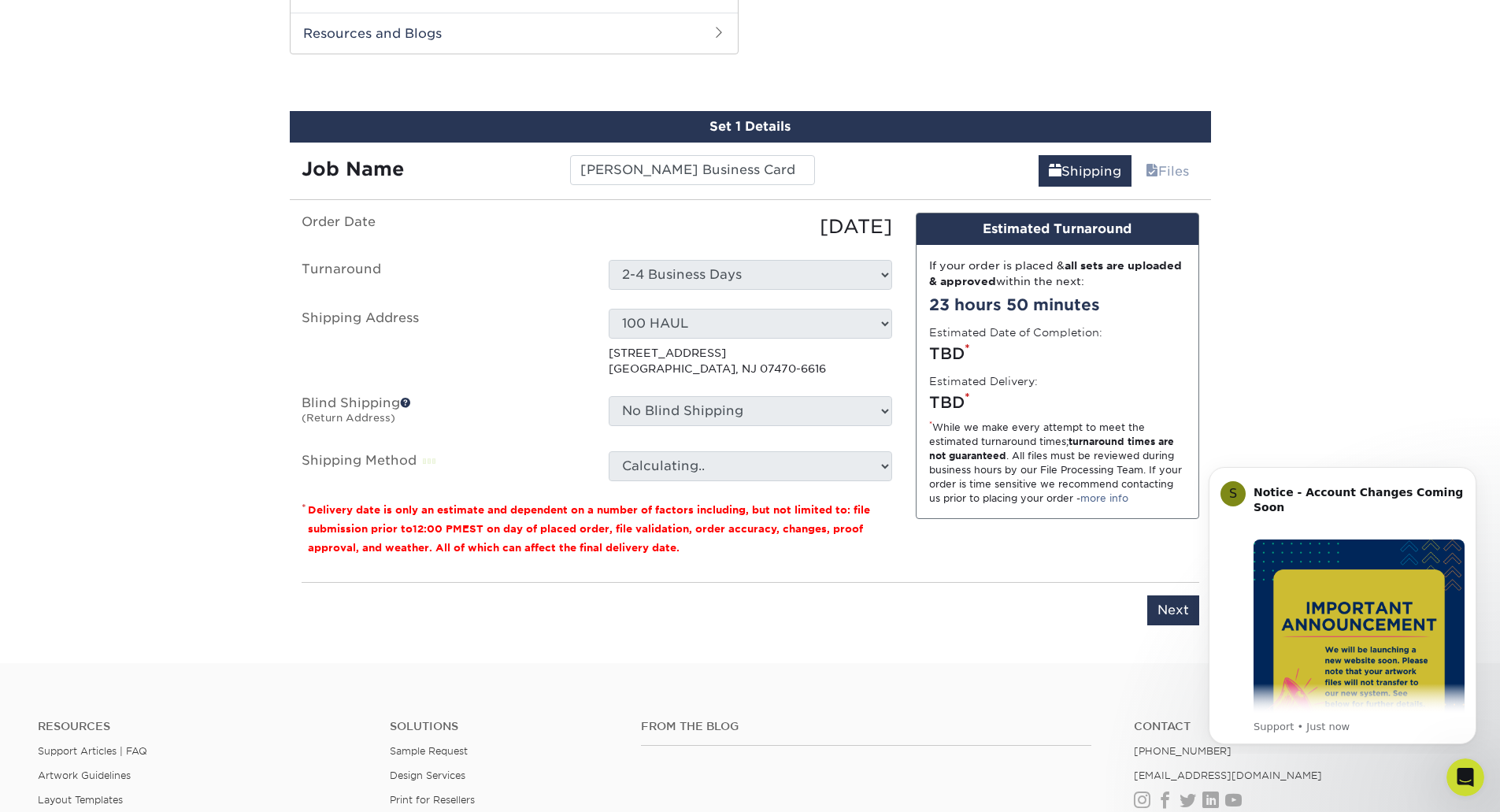
click at [545, 312] on label "Shipping Address" at bounding box center [443, 343] width 307 height 69
click at [1173, 609] on input "Next" at bounding box center [1173, 610] width 52 height 30
type input "Next"
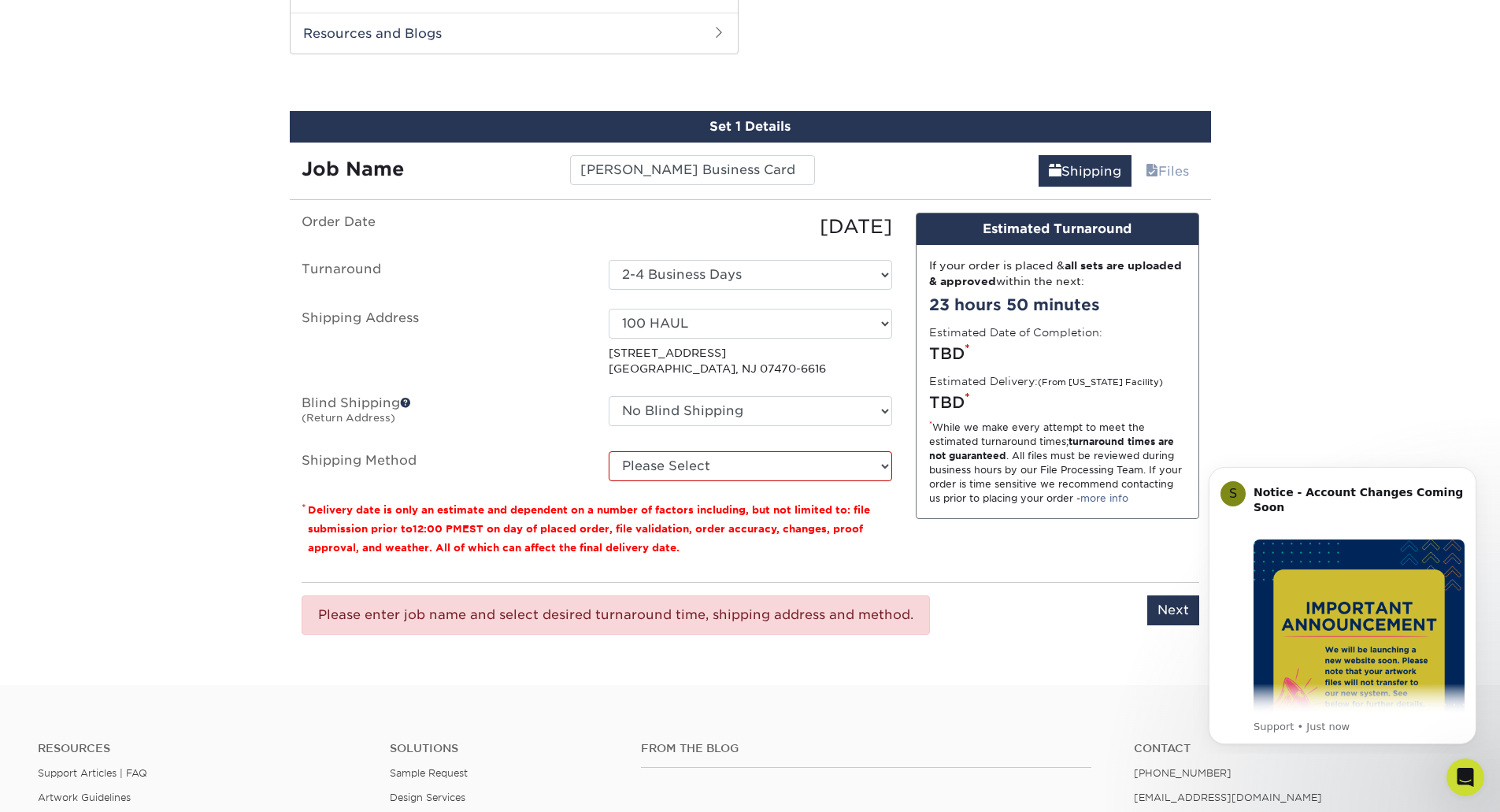
click at [813, 526] on small "Delivery date is only an estimate and dependent on a number of factors includin…" at bounding box center [589, 528] width 562 height 49
click at [698, 434] on ul "Order Date 09/04/2025 Turnaround Select One 2-4 Business Days 2 Day Next Busine…" at bounding box center [597, 346] width 590 height 268
click at [715, 459] on select "Please Select Ground Shipping (+$8.96) 3 Day Shipping Service (+$15.33) 2 Day A…" at bounding box center [750, 466] width 283 height 30
select select "03"
click at [609, 451] on select "Please Select Ground Shipping (+$8.96) 3 Day Shipping Service (+$15.33) 2 Day A…" at bounding box center [750, 466] width 283 height 30
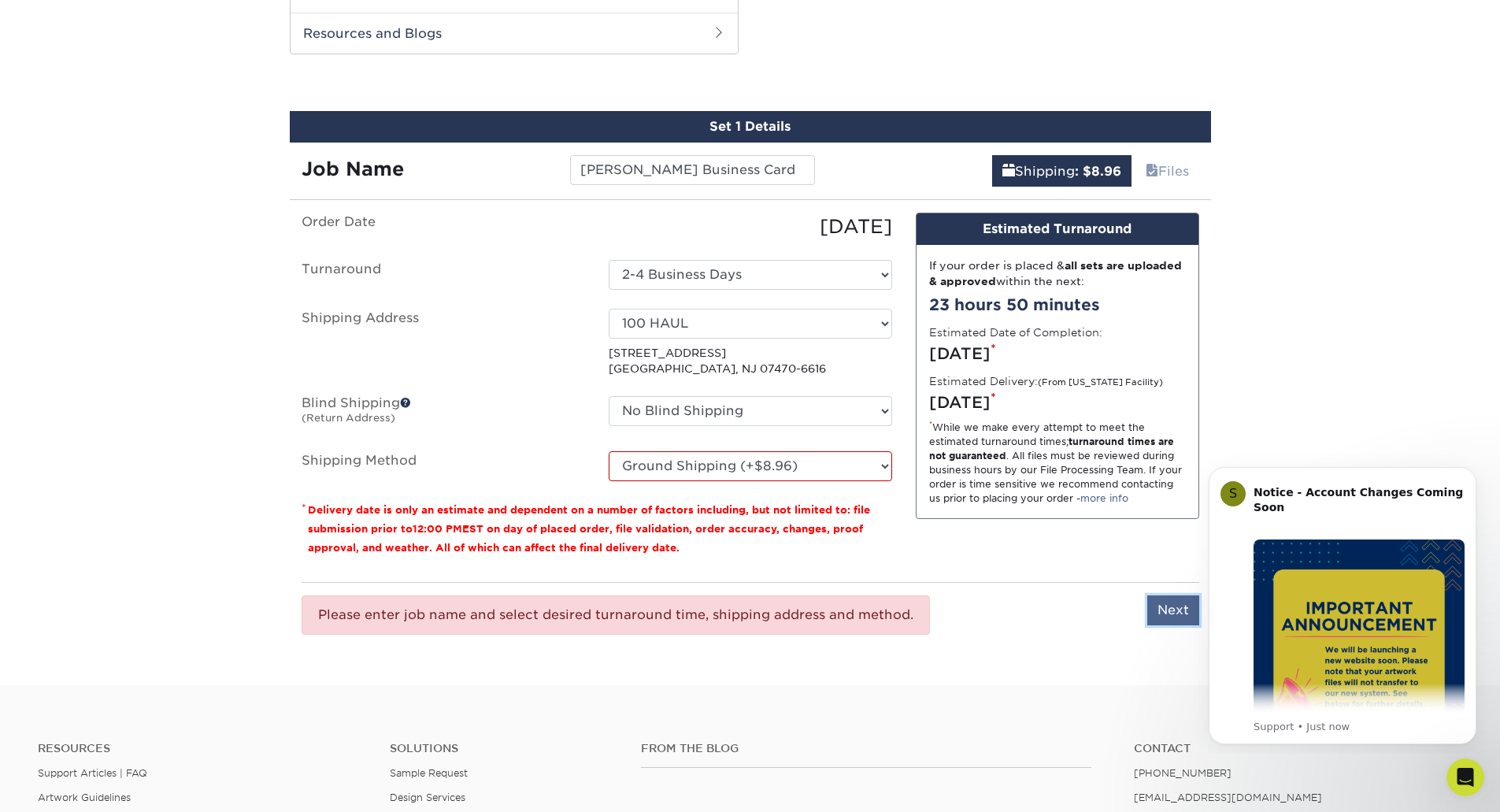
click at [1167, 613] on input "Next" at bounding box center [1173, 610] width 52 height 30
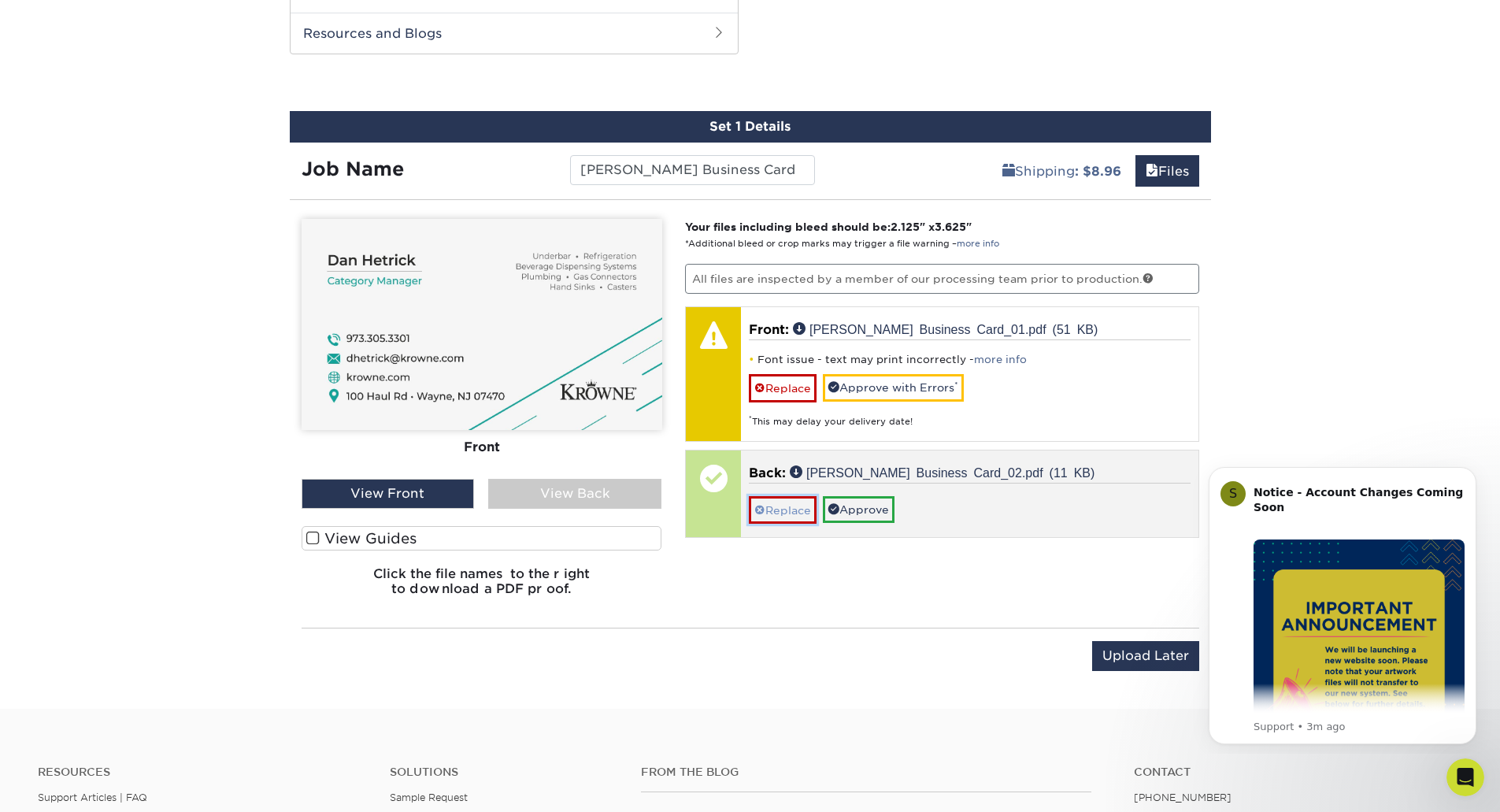
click at [802, 513] on link "Replace" at bounding box center [782, 510] width 68 height 28
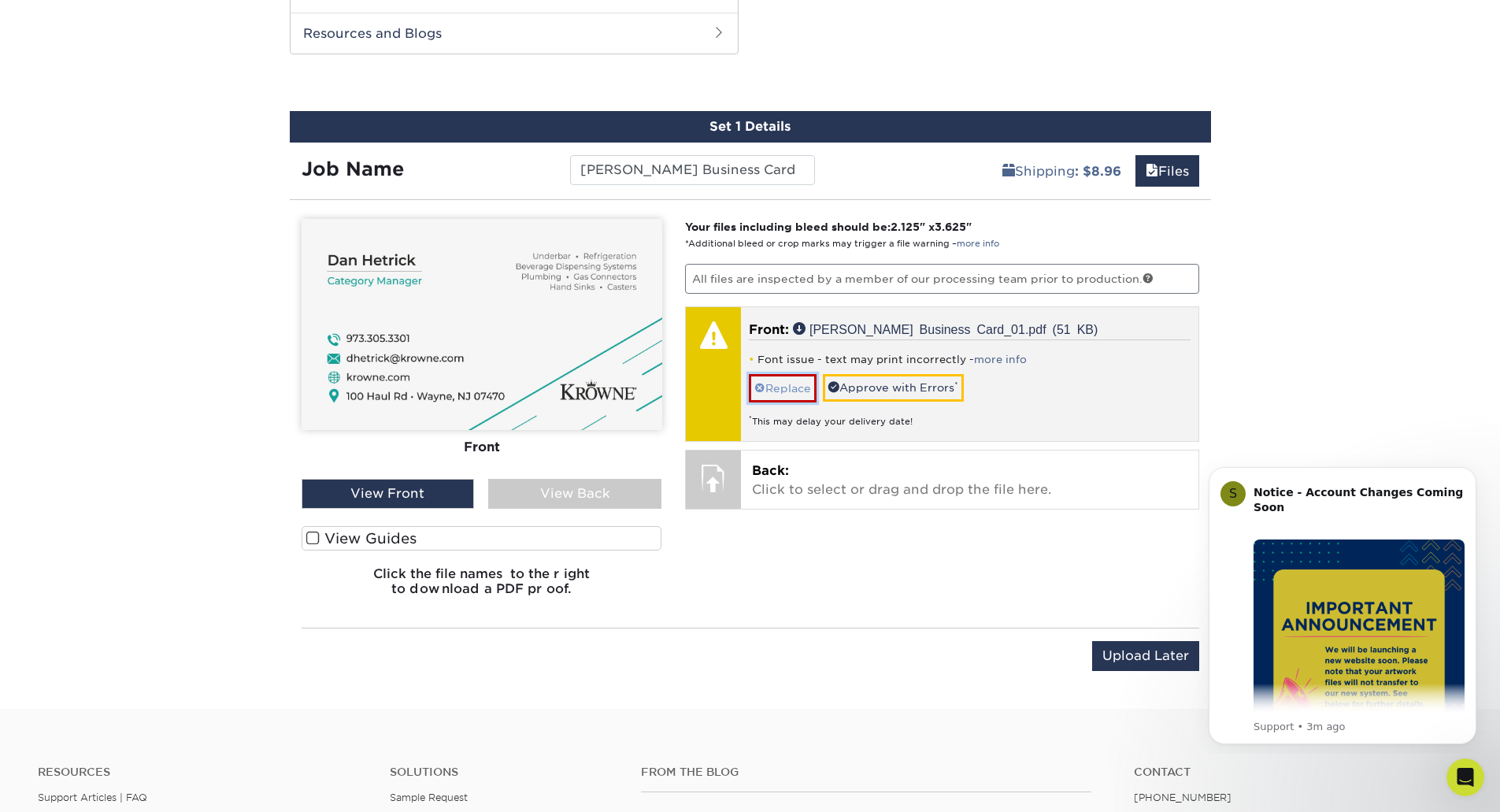
click at [799, 391] on link "Replace" at bounding box center [782, 388] width 68 height 28
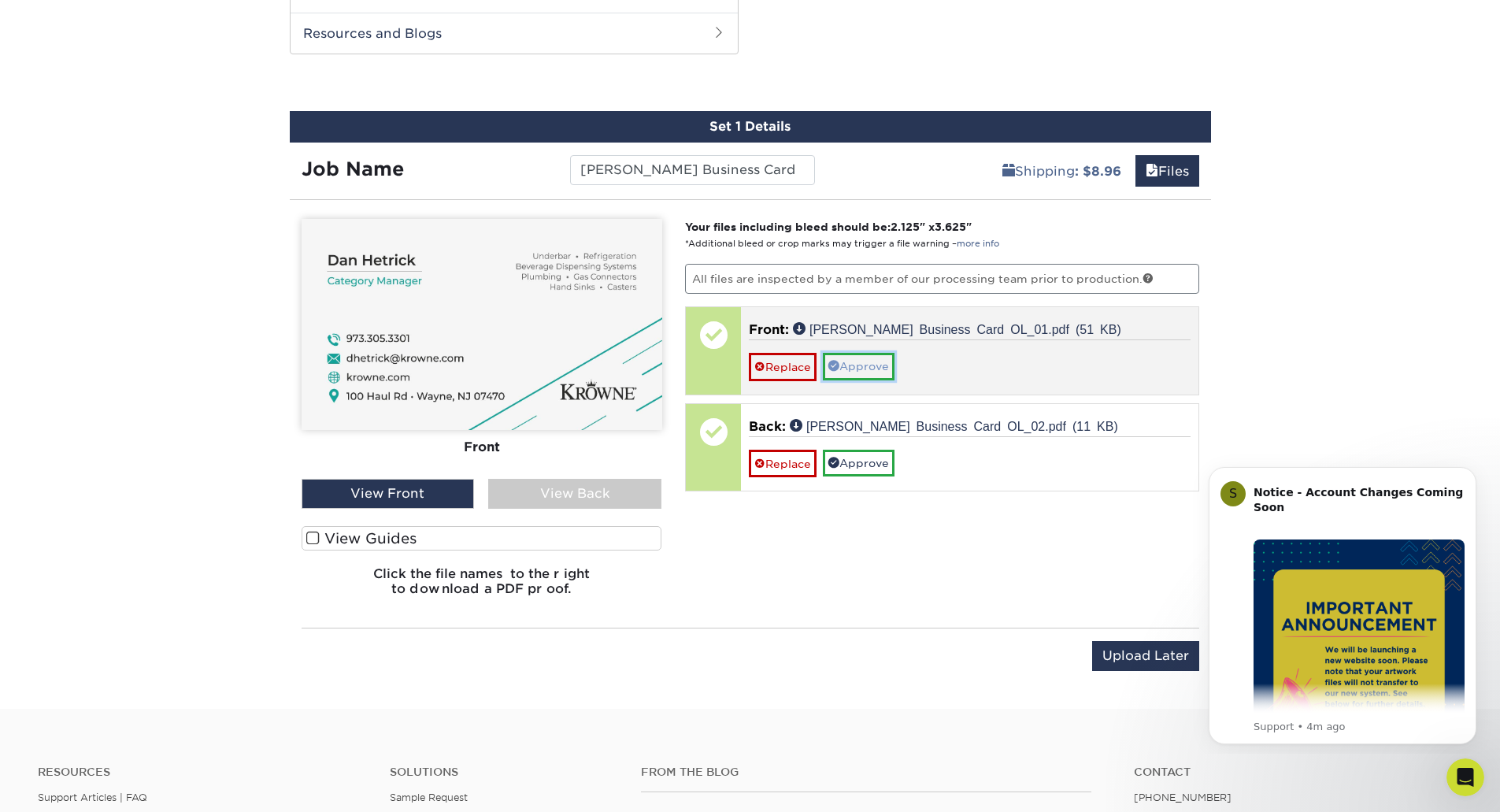
click at [861, 368] on link "Approve" at bounding box center [859, 366] width 71 height 27
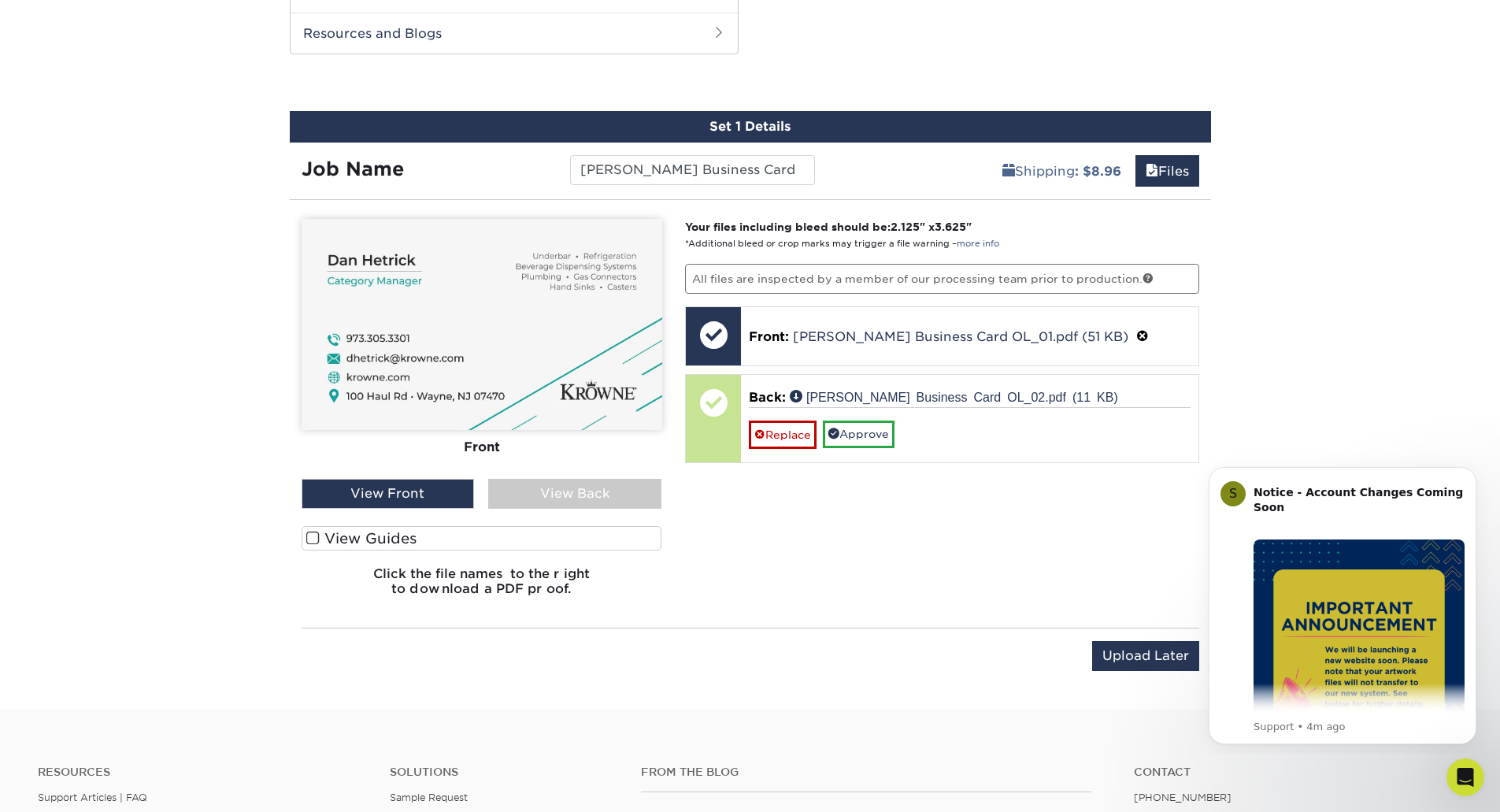
click at [585, 491] on div "View Back" at bounding box center [575, 494] width 174 height 30
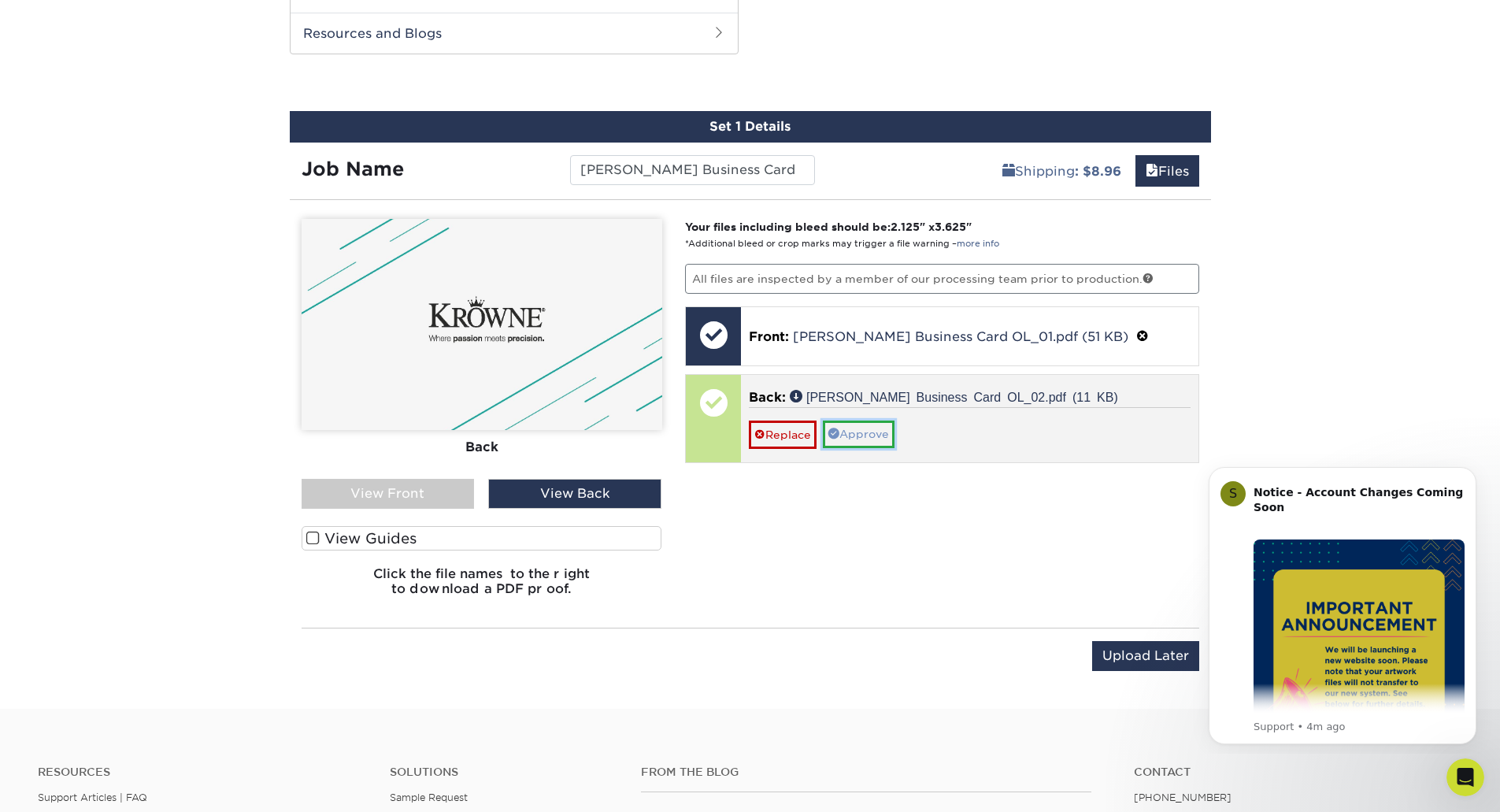
click at [892, 435] on link "Approve" at bounding box center [859, 433] width 71 height 27
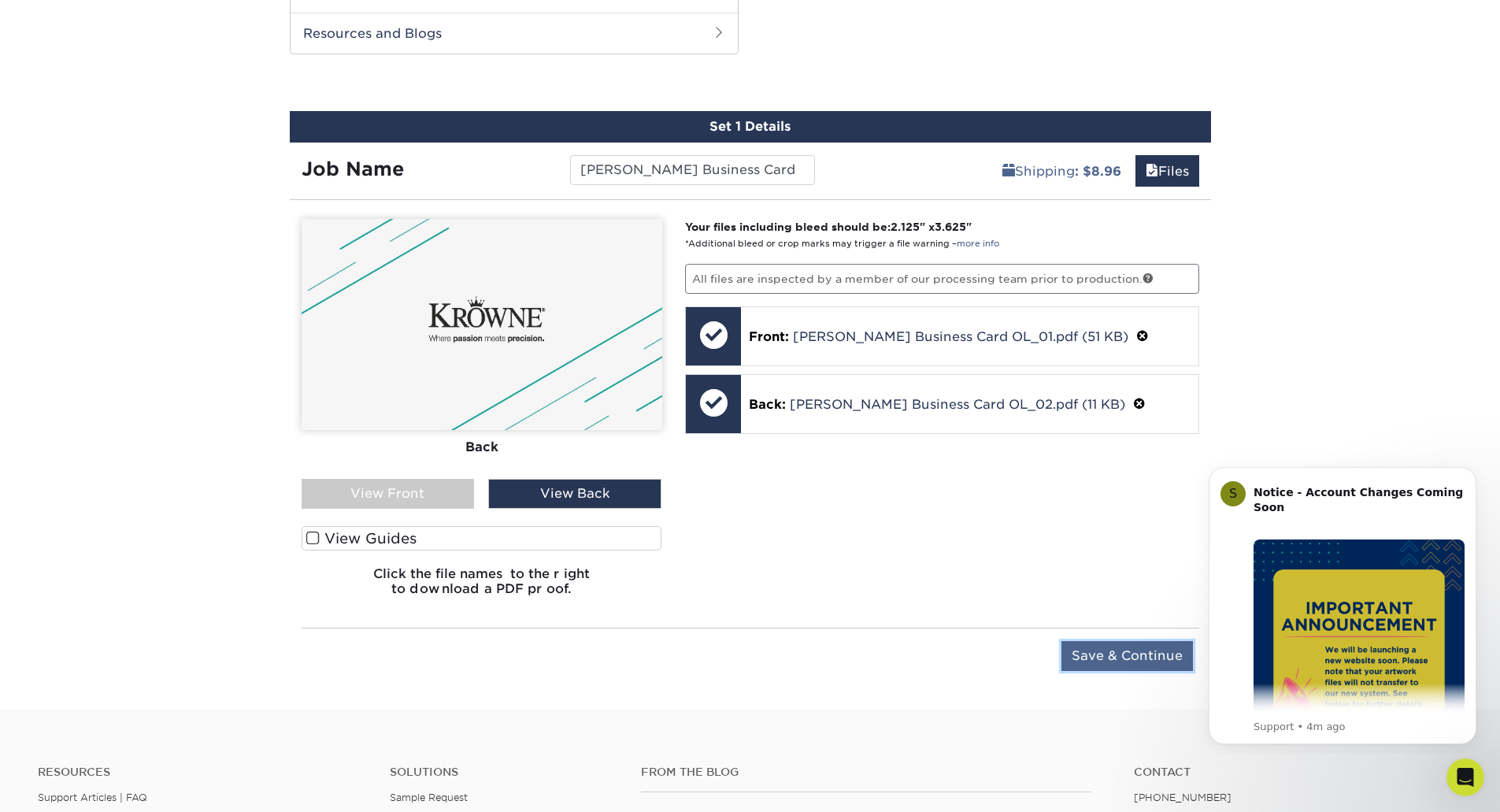
click at [1150, 658] on input "Save & Continue" at bounding box center [1128, 656] width 132 height 30
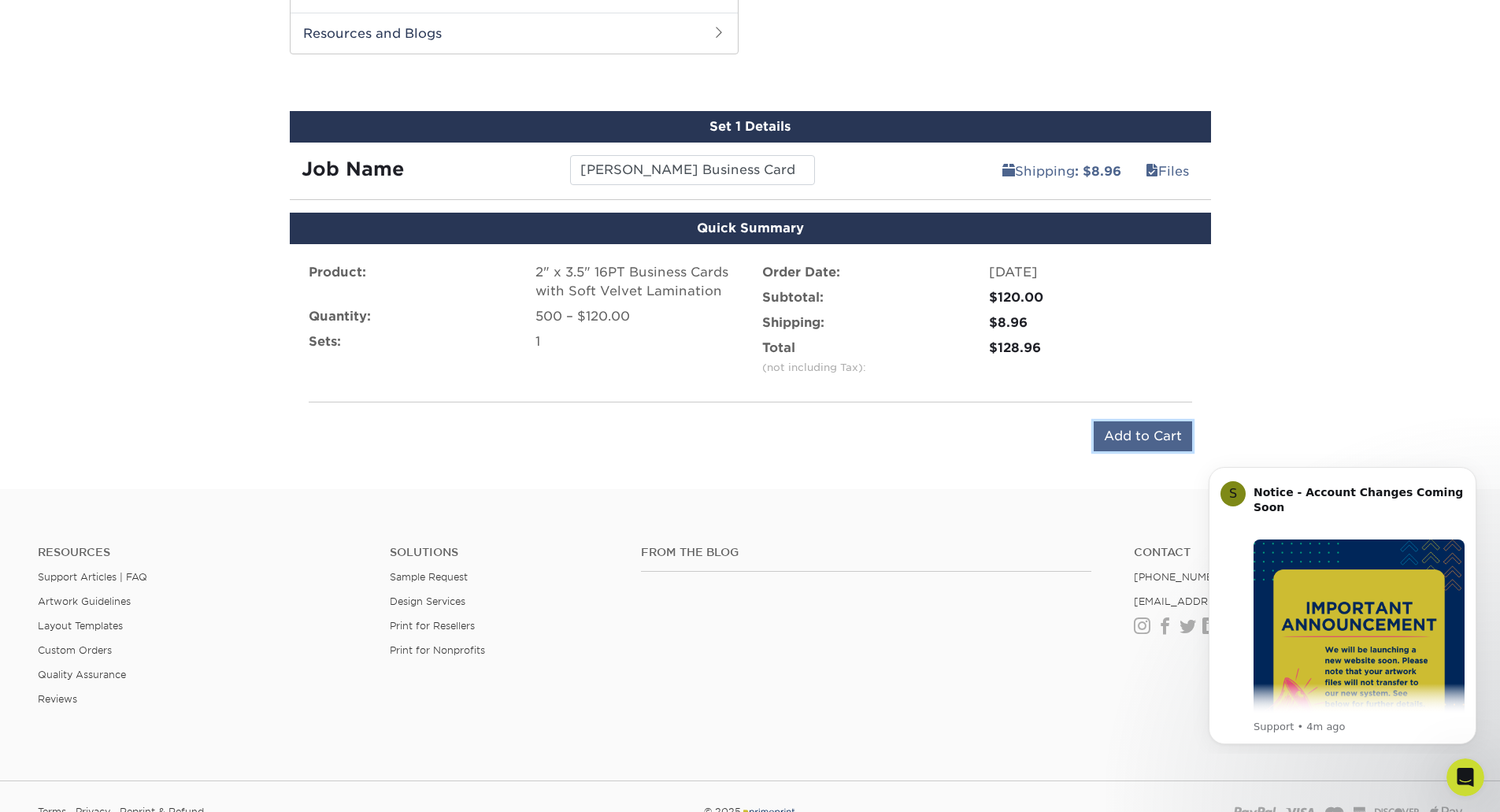
click at [1157, 432] on input "Add to Cart" at bounding box center [1144, 436] width 98 height 30
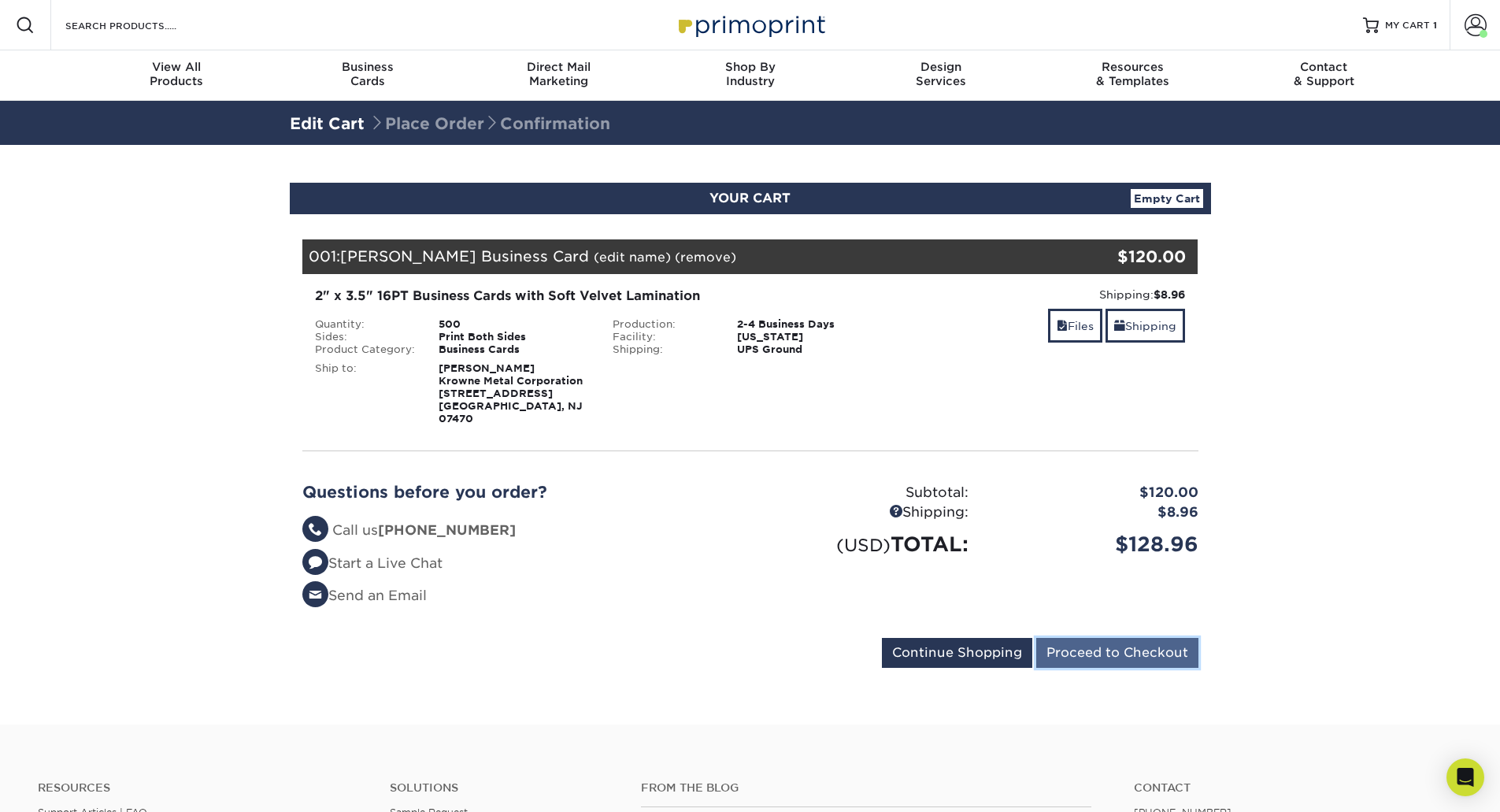
drag, startPoint x: 1093, startPoint y: 643, endPoint x: 1156, endPoint y: 658, distance: 64.8
click at [1094, 643] on input "Proceed to Checkout" at bounding box center [1118, 652] width 162 height 30
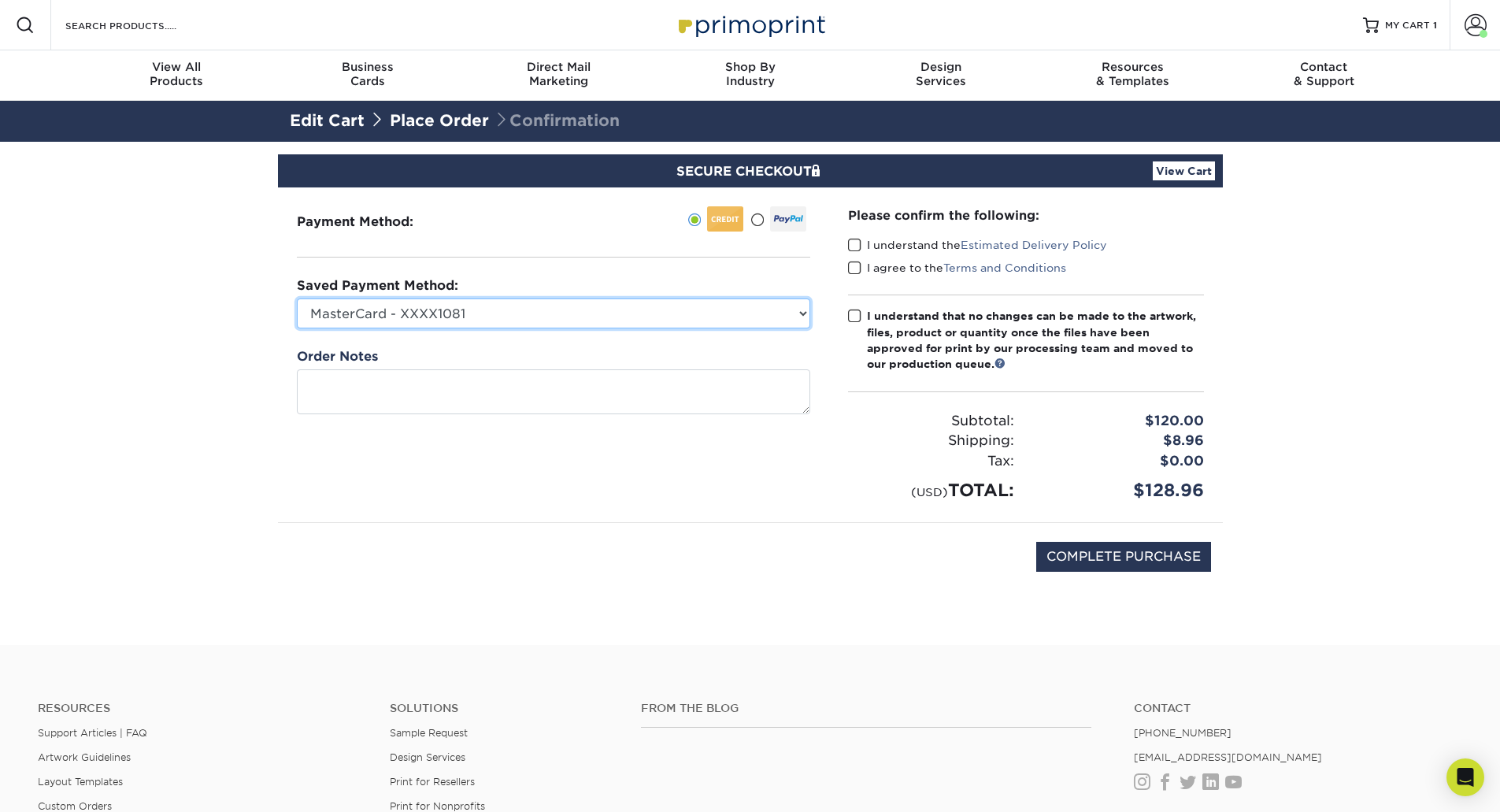
click at [560, 310] on select "MasterCard - XXXX1081 MasterCard - XXXX0376 MasterCard - XXXX2254 MasterCard - …" at bounding box center [553, 314] width 513 height 30
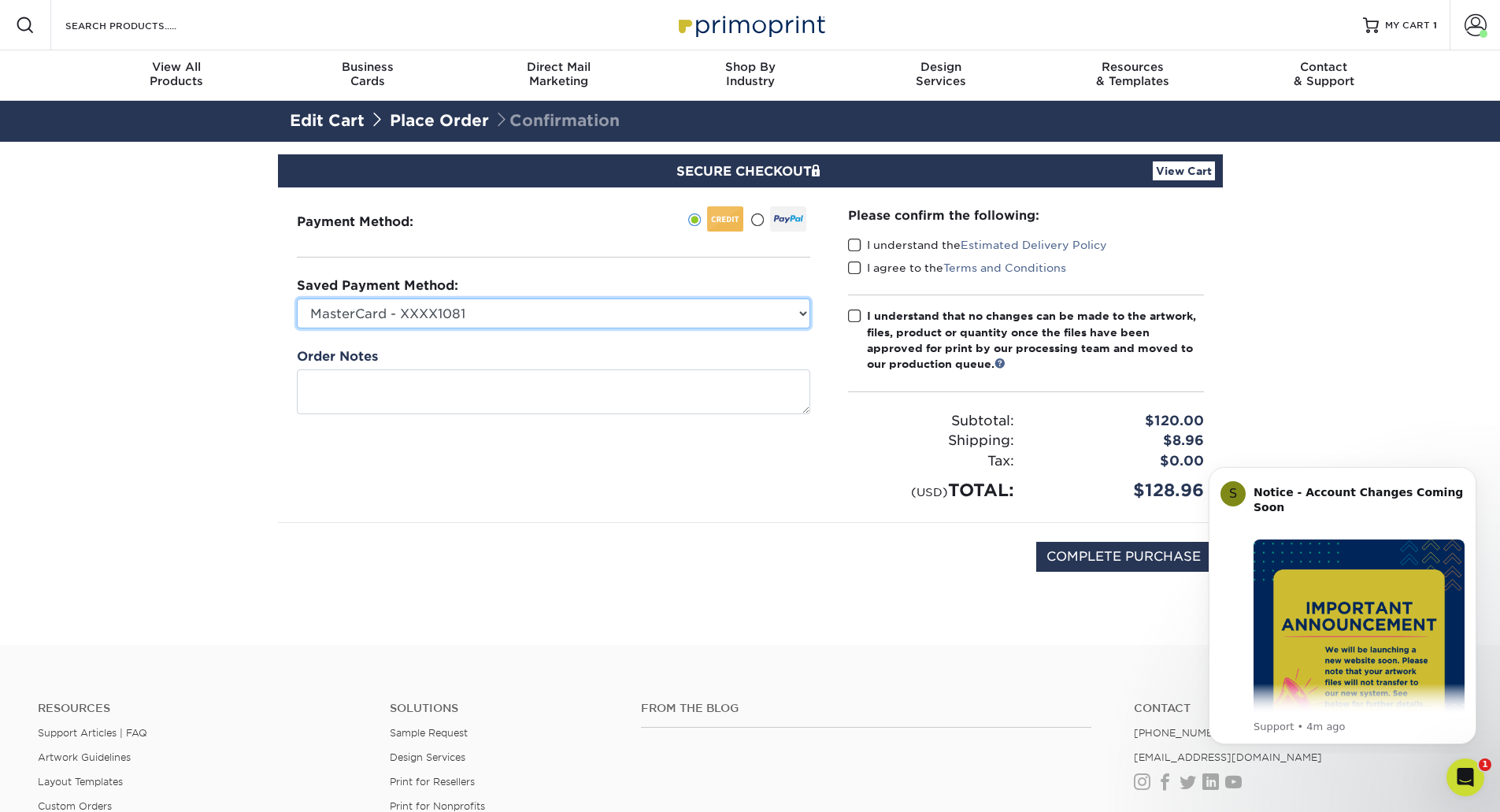
select select "72185"
click at [297, 299] on select "MasterCard - XXXX1081 MasterCard - XXXX0376 MasterCard - XXXX2254 MasterCard - …" at bounding box center [553, 314] width 513 height 30
drag, startPoint x: 1153, startPoint y: 560, endPoint x: 864, endPoint y: 273, distance: 407.3
click at [866, 278] on div "Payment Method: CVV: PO Number" at bounding box center [750, 397] width 922 height 419
drag, startPoint x: 856, startPoint y: 238, endPoint x: 855, endPoint y: 248, distance: 10.0
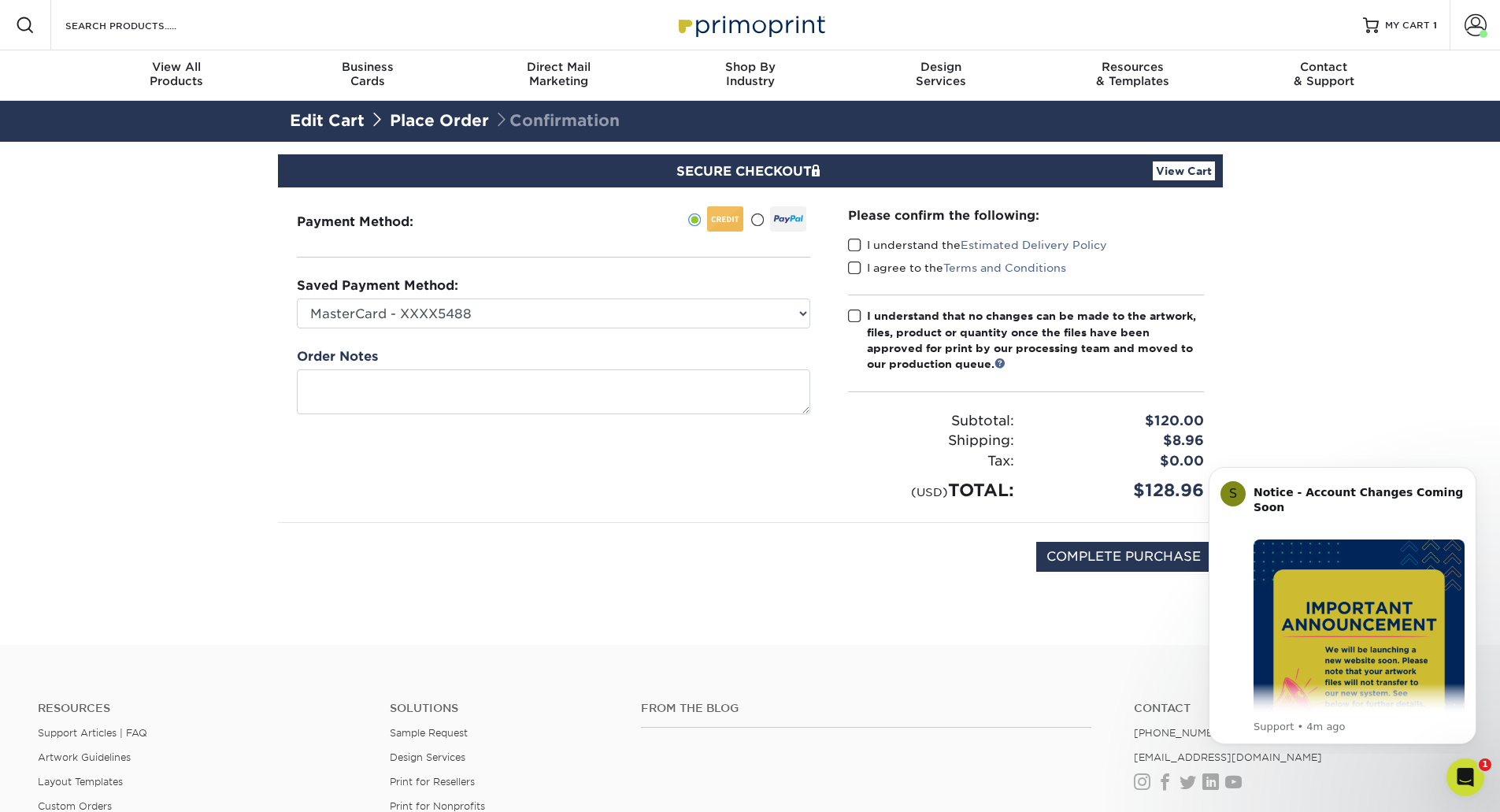
click at [855, 240] on span at bounding box center [855, 245] width 13 height 15
click at [0, 0] on input "I understand the Estimated Delivery Policy" at bounding box center [0, 0] width 0 height 0
drag, startPoint x: 855, startPoint y: 268, endPoint x: 856, endPoint y: 296, distance: 28.0
click at [855, 268] on span at bounding box center [855, 268] width 13 height 15
click at [0, 0] on input "I agree to the Terms and Conditions" at bounding box center [0, 0] width 0 height 0
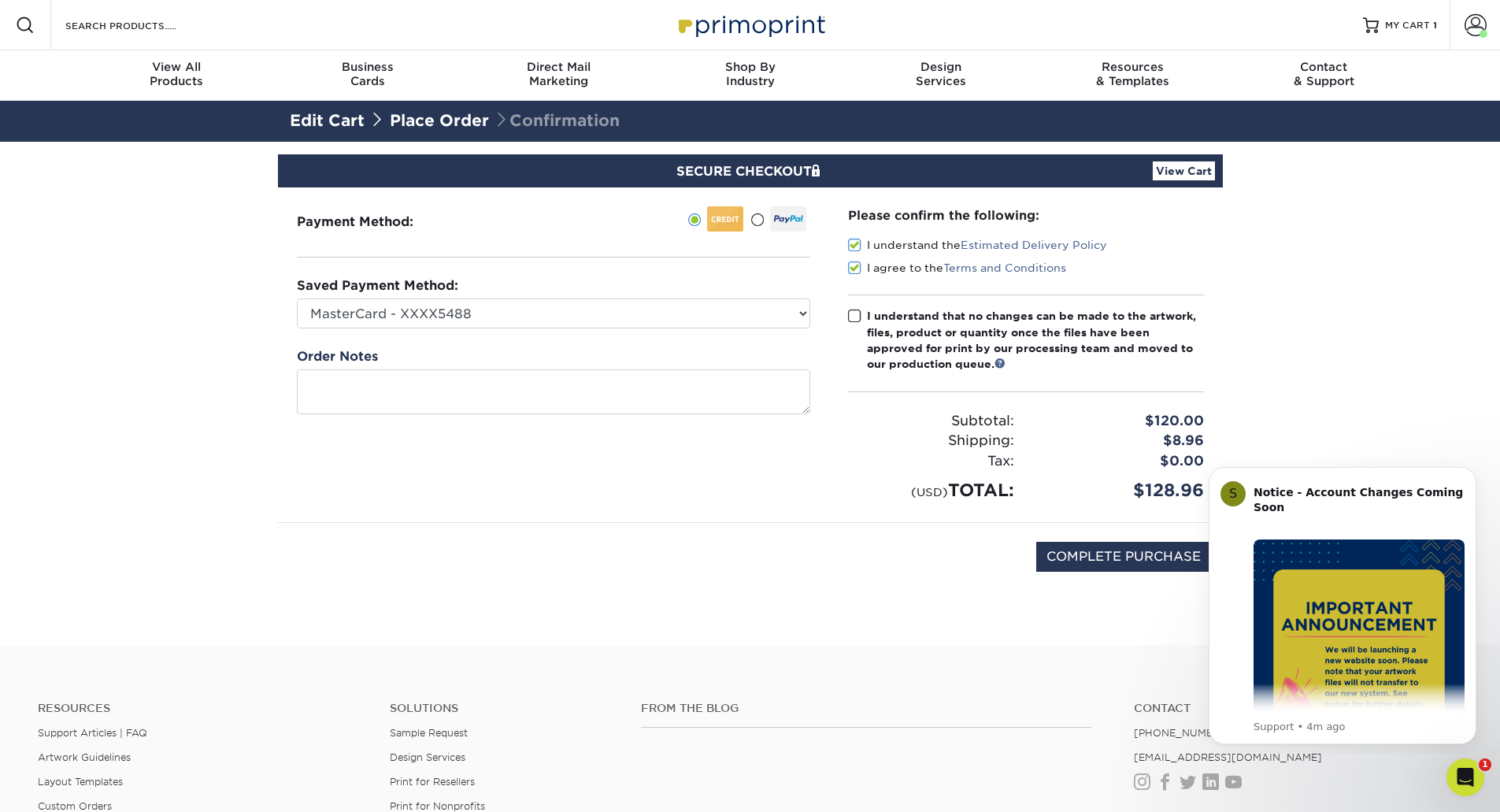
click at [856, 316] on span at bounding box center [855, 316] width 13 height 15
click at [0, 0] on input "I understand that no changes can be made to the artwork, files, product or quan…" at bounding box center [0, 0] width 0 height 0
click at [1128, 558] on input "COMPLETE PURCHASE" at bounding box center [1124, 557] width 175 height 30
type input "PROCESSING, PLEASE WAIT..."
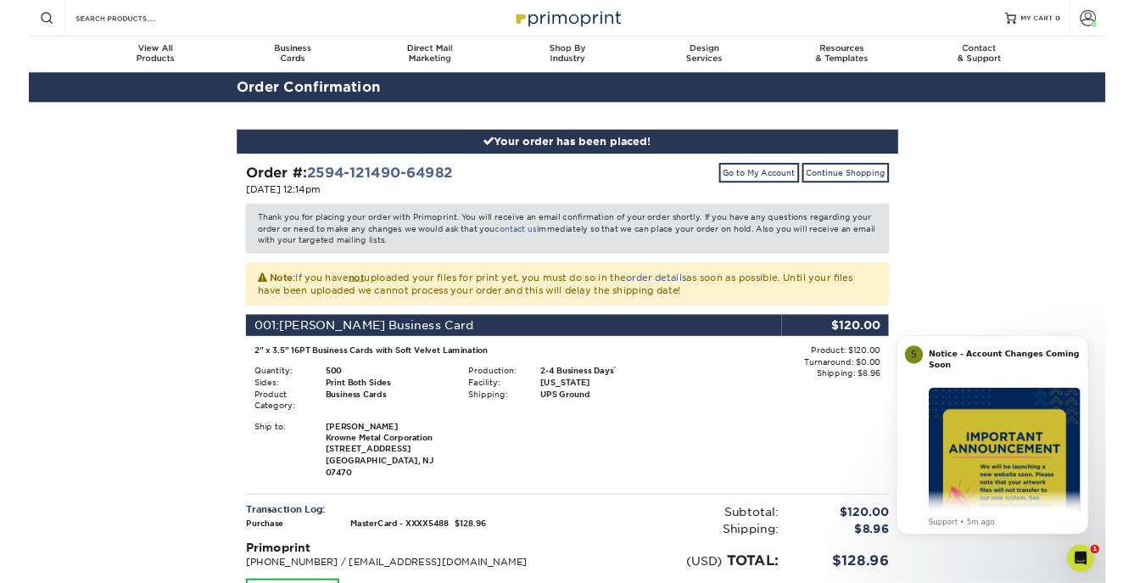
scroll to position [85, 0]
